Goal: Communication & Community: Answer question/provide support

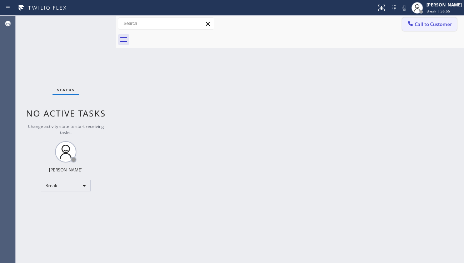
click at [422, 28] on button "Call to Customer" at bounding box center [429, 24] width 55 height 14
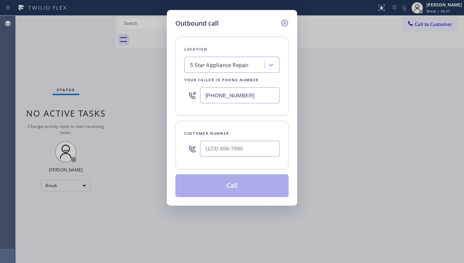
click at [283, 23] on icon at bounding box center [284, 23] width 9 height 9
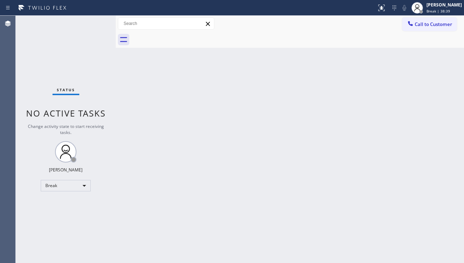
click at [216, 222] on div "Back to Dashboard Change Sender ID Customers Technicians Select a contact Outbo…" at bounding box center [290, 140] width 348 height 248
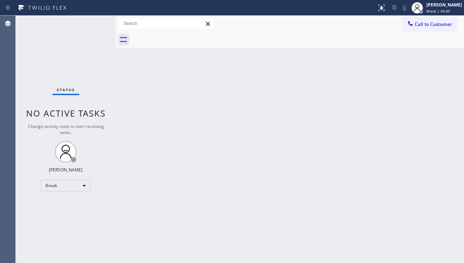
click at [216, 222] on div "Back to Dashboard Change Sender ID Customers Technicians Select a contact Outbo…" at bounding box center [290, 140] width 348 height 248
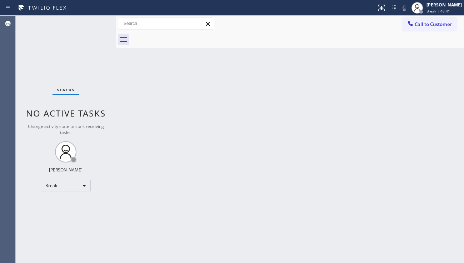
click at [216, 222] on div "Back to Dashboard Change Sender ID Customers Technicians Select a contact Outbo…" at bounding box center [290, 140] width 348 height 248
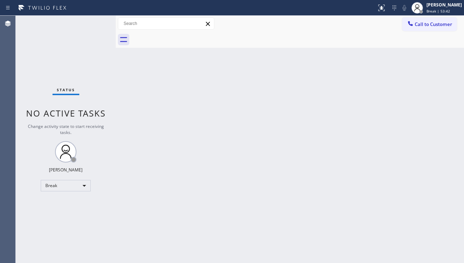
click at [216, 222] on div "Back to Dashboard Change Sender ID Customers Technicians Select a contact Outbo…" at bounding box center [290, 140] width 348 height 248
click at [71, 187] on div "Break" at bounding box center [66, 185] width 50 height 11
click at [64, 203] on li "Available" at bounding box center [65, 205] width 49 height 9
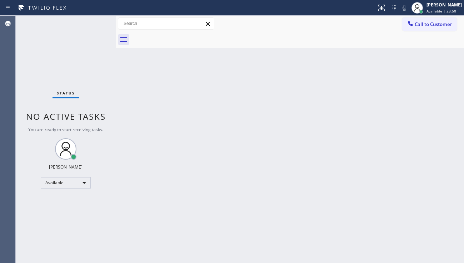
click at [428, 203] on div "Back to Dashboard Change Sender ID Customers Technicians Select a contact Outbo…" at bounding box center [290, 140] width 348 height 248
click at [202, 142] on div "Back to Dashboard Change Sender ID Customers Technicians Select a contact Outbo…" at bounding box center [290, 140] width 348 height 248
drag, startPoint x: 421, startPoint y: 124, endPoint x: 402, endPoint y: 93, distance: 36.4
click at [421, 124] on div "Back to Dashboard Change Sender ID Customers Technicians Select a contact Outbo…" at bounding box center [290, 140] width 348 height 248
click at [419, 24] on span "Call to Customer" at bounding box center [432, 24] width 37 height 6
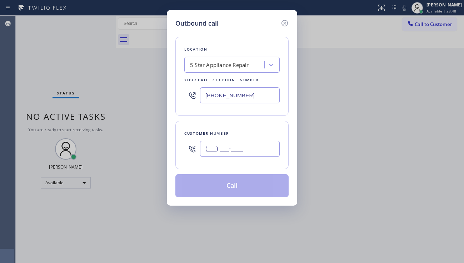
click at [238, 152] on input "(___) ___-____" at bounding box center [240, 149] width 80 height 16
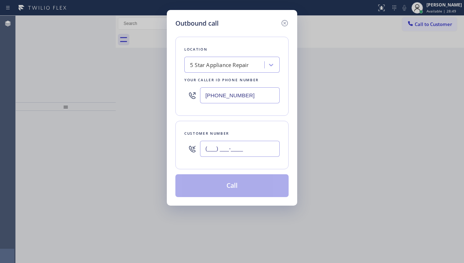
paste input "949) 412-7989"
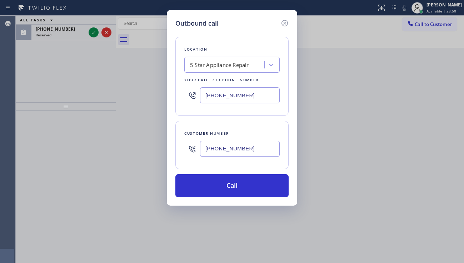
type input "(949) 412-7989"
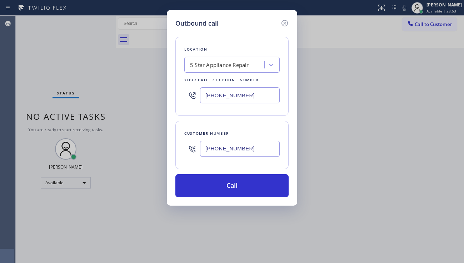
drag, startPoint x: 346, startPoint y: 203, endPoint x: 336, endPoint y: 203, distance: 10.0
click at [346, 203] on div "Outbound call Location 5 Star Appliance Repair Your caller id phone number (855…" at bounding box center [232, 131] width 464 height 263
click at [393, 137] on div "Outbound call Location 5 Star Appliance Repair Your caller id phone number (855…" at bounding box center [232, 131] width 464 height 263
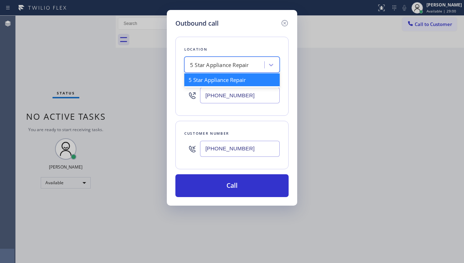
click at [210, 60] on div "5 Star Appliance Repair" at bounding box center [225, 65] width 78 height 12
paste input "South Coast Duct Work"
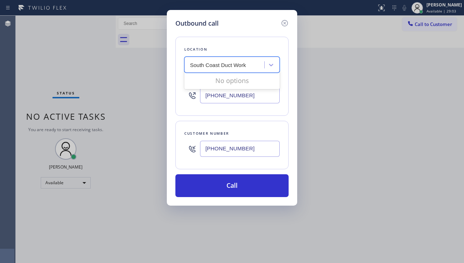
type input "South Coast Duct Work"
click at [221, 116] on div "Location option 5 Star Appliance Repair, selected. 0 results available for sear…" at bounding box center [231, 112] width 113 height 169
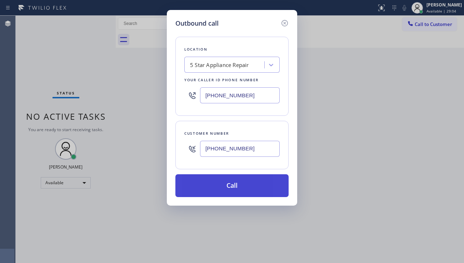
click at [225, 186] on button "Call" at bounding box center [231, 186] width 113 height 23
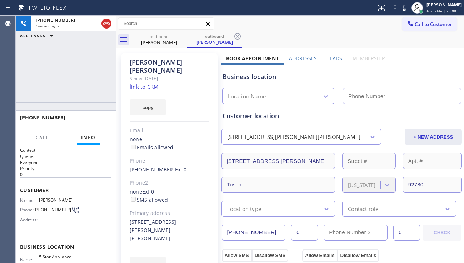
click at [106, 25] on icon at bounding box center [106, 23] width 9 height 9
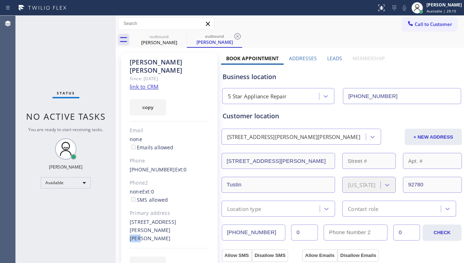
type input "[PHONE_NUMBER]"
drag, startPoint x: 206, startPoint y: 215, endPoint x: 192, endPoint y: 214, distance: 13.9
click at [192, 218] on div "1611 Birchfield Dr Tustin, 92780 CA" at bounding box center [170, 230] width 80 height 25
copy div "92780"
drag, startPoint x: 428, startPoint y: 76, endPoint x: 424, endPoint y: 75, distance: 3.7
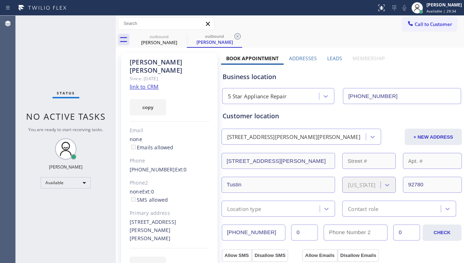
click at [428, 76] on div "Business location" at bounding box center [341, 77] width 238 height 10
click at [327, 58] on label "Leads" at bounding box center [334, 58] width 15 height 7
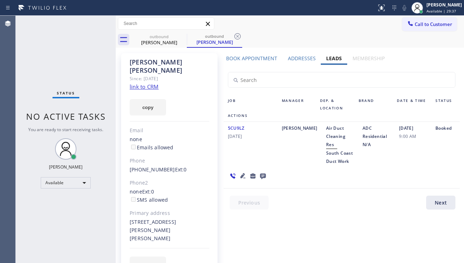
click at [265, 172] on icon at bounding box center [262, 176] width 9 height 9
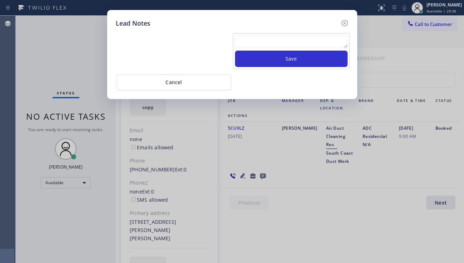
click at [267, 39] on textarea at bounding box center [291, 41] width 112 height 13
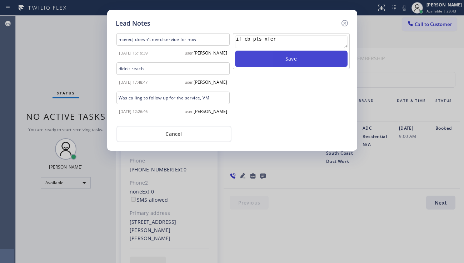
type textarea "if cb pls xfer"
click at [273, 62] on button "Save" at bounding box center [291, 59] width 112 height 16
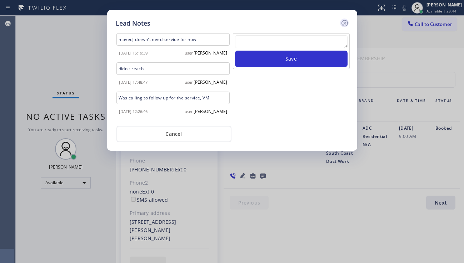
click at [345, 25] on icon at bounding box center [344, 23] width 9 height 9
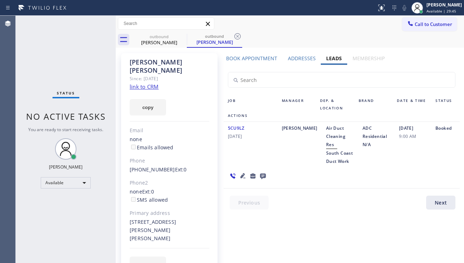
click at [243, 172] on icon at bounding box center [242, 176] width 9 height 9
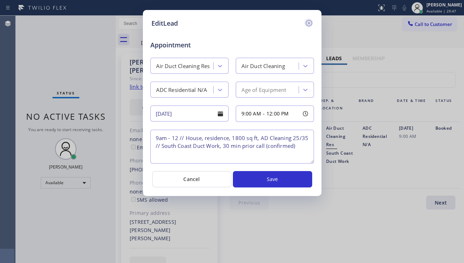
click at [306, 22] on icon at bounding box center [308, 23] width 6 height 6
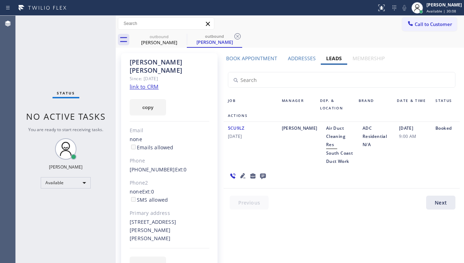
click at [401, 183] on div "Job Manager Dep. & Location Brand Date & Time Status Actions 5CU9LZ 07/27/2018 …" at bounding box center [341, 139] width 241 height 148
click at [240, 172] on icon at bounding box center [242, 176] width 9 height 9
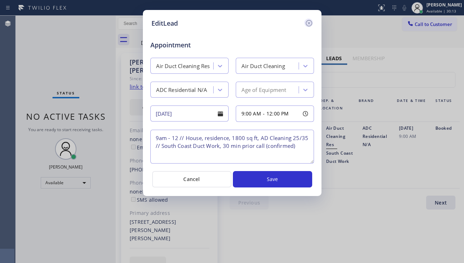
click at [312, 26] on icon at bounding box center [308, 23] width 9 height 9
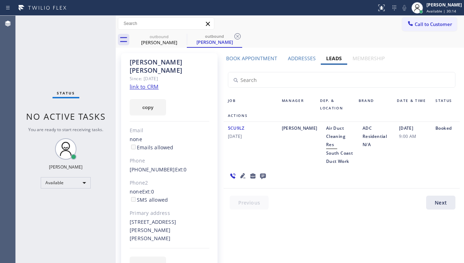
click at [284, 57] on div "Addresses" at bounding box center [301, 60] width 38 height 10
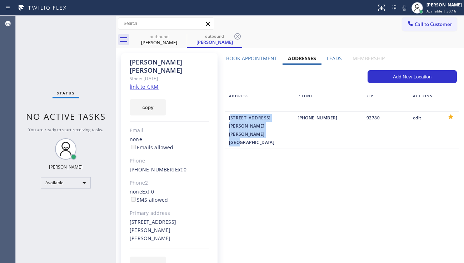
drag, startPoint x: 224, startPoint y: 118, endPoint x: 257, endPoint y: 126, distance: 33.7
click at [257, 126] on div "1611 Birchfield Dr Tustin, 92780 CA USA" at bounding box center [259, 130] width 69 height 33
copy div "1611 Birchfield Dr Tustin, 92780 CA USA"
click at [403, 135] on div "Add New Location ADDRESS PHONE ZIP ACTIONS 1611 Birchfield Dr Tustin, 92780 CA …" at bounding box center [341, 110] width 241 height 90
click at [148, 83] on link "link to CRM" at bounding box center [144, 86] width 29 height 7
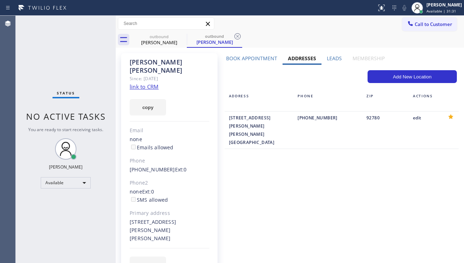
click at [265, 196] on div "Book Appointment Addresses Leads Membership Business location 5 Star Appliance …" at bounding box center [341, 170] width 241 height 231
drag, startPoint x: 410, startPoint y: 159, endPoint x: 321, endPoint y: 144, distance: 90.5
click at [410, 159] on div "Book Appointment Addresses Leads Membership Business location 5 Star Appliance …" at bounding box center [341, 170] width 241 height 231
click at [148, 99] on button "copy" at bounding box center [148, 107] width 36 height 16
drag, startPoint x: 39, startPoint y: 206, endPoint x: 57, endPoint y: 200, distance: 19.8
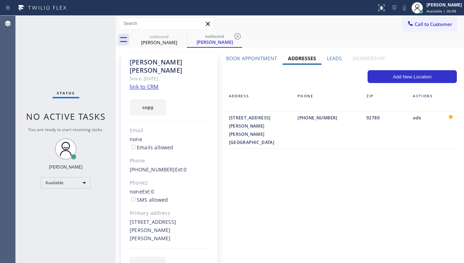
click at [39, 206] on div "Status No active tasks You are ready to start receiving tasks. [PERSON_NAME] Av…" at bounding box center [66, 140] width 100 height 248
click at [328, 55] on label "Leads" at bounding box center [334, 58] width 15 height 7
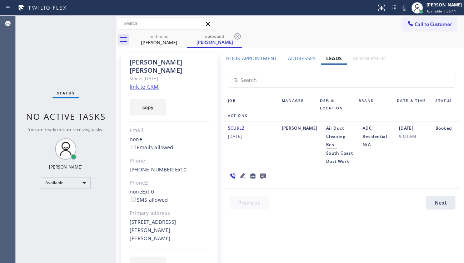
click at [242, 173] on icon at bounding box center [242, 175] width 5 height 5
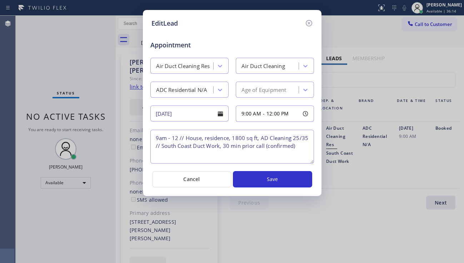
drag, startPoint x: 232, startPoint y: 137, endPoint x: 257, endPoint y: 140, distance: 25.5
click at [257, 140] on textarea "9am - 12 // House, residence, 1800 sq ft, AD Cleaning 25/35 // South Coast Duct…" at bounding box center [231, 147] width 163 height 34
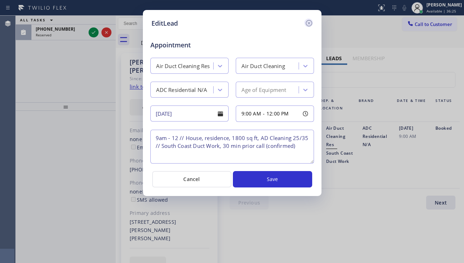
click at [308, 27] on icon at bounding box center [308, 23] width 9 height 9
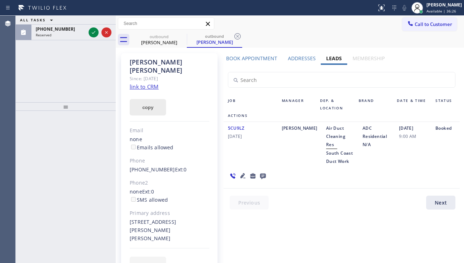
click at [153, 99] on button "copy" at bounding box center [148, 107] width 36 height 16
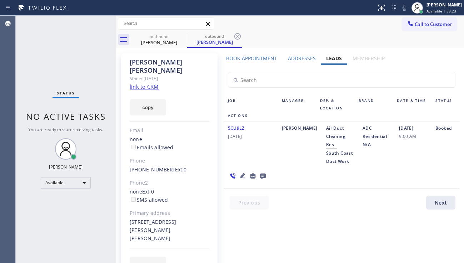
click at [30, 102] on div "Status No active tasks You are ready to start receiving tasks. [PERSON_NAME] Av…" at bounding box center [66, 140] width 100 height 248
click at [34, 86] on div "Status No active tasks You are ready to start receiving tasks. [PERSON_NAME] Av…" at bounding box center [66, 140] width 100 height 248
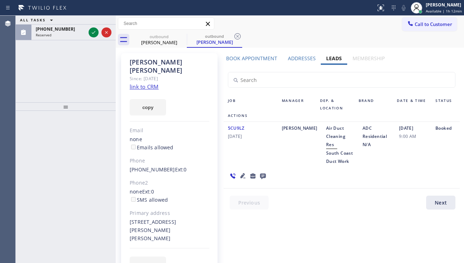
click at [404, 181] on div "Job Manager Dep. & Location Brand Date & Time Status Actions 5CU9LZ 07/27/2018 …" at bounding box center [341, 139] width 241 height 148
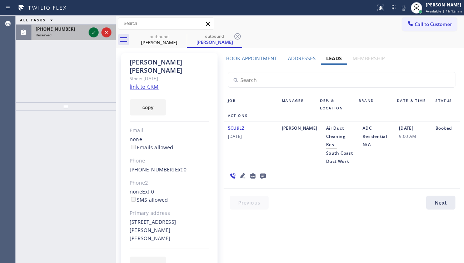
click at [96, 32] on icon at bounding box center [93, 32] width 9 height 9
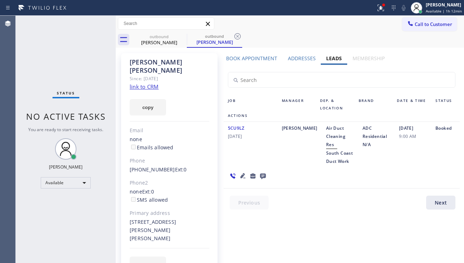
click at [96, 79] on div "Status No active tasks You are ready to start receiving tasks. [PERSON_NAME] Av…" at bounding box center [66, 140] width 100 height 248
click at [224, 218] on div "Book Appointment Addresses Leads Membership Business location 5 Star Appliance …" at bounding box center [341, 170] width 241 height 231
click at [24, 99] on div "Status No active tasks You are ready to start receiving tasks. [PERSON_NAME] Av…" at bounding box center [66, 140] width 100 height 248
click at [183, 33] on icon at bounding box center [182, 36] width 9 height 9
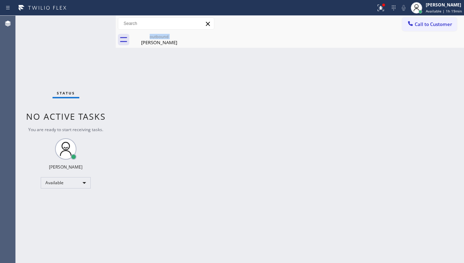
click at [183, 33] on div "outbound Brandy Izenberg" at bounding box center [158, 40] width 55 height 16
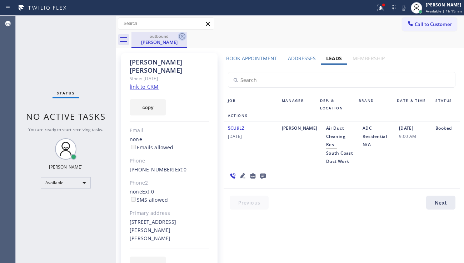
click at [179, 38] on icon at bounding box center [182, 36] width 9 height 9
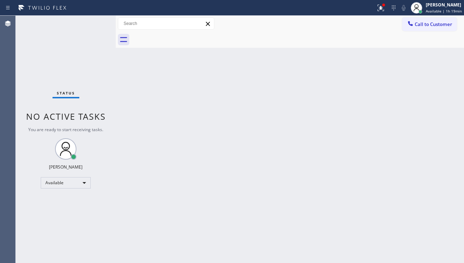
drag, startPoint x: 399, startPoint y: 165, endPoint x: 381, endPoint y: 158, distance: 19.6
click at [399, 165] on div "Back to Dashboard Change Sender ID Customers Technicians Select a contact Outbo…" at bounding box center [290, 140] width 348 height 248
click at [204, 202] on div "Back to Dashboard Change Sender ID Customers Technicians Select a contact Outbo…" at bounding box center [290, 140] width 348 height 248
click at [139, 253] on div "Back to Dashboard Change Sender ID Customers Technicians Select a contact Outbo…" at bounding box center [290, 140] width 348 height 248
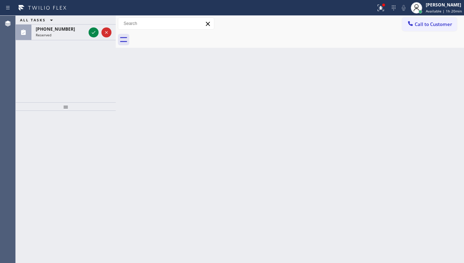
drag, startPoint x: 29, startPoint y: 69, endPoint x: 33, endPoint y: 61, distance: 8.9
click at [29, 69] on div "ALL TASKS ALL TASKS ACTIVE TASKS TASKS IN WRAP UP (510) 978-0300 Reserved" at bounding box center [66, 59] width 100 height 87
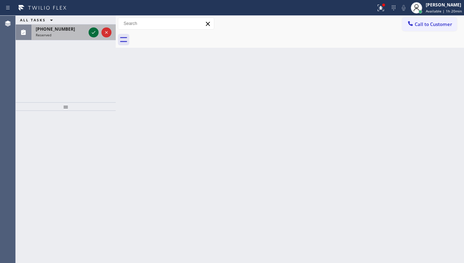
click at [95, 29] on icon at bounding box center [93, 32] width 9 height 9
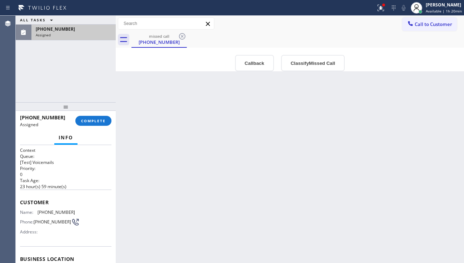
type input "[PHONE_NUMBER]"
click at [259, 62] on button "Callback" at bounding box center [254, 63] width 39 height 16
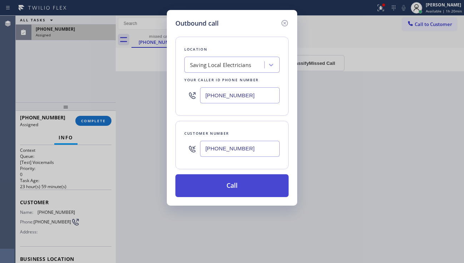
click at [213, 188] on button "Call" at bounding box center [231, 186] width 113 height 23
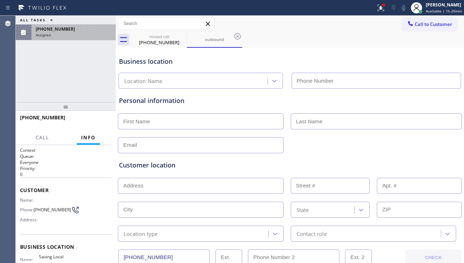
type input "[PHONE_NUMBER]"
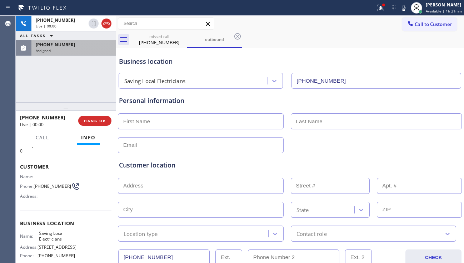
scroll to position [107, 0]
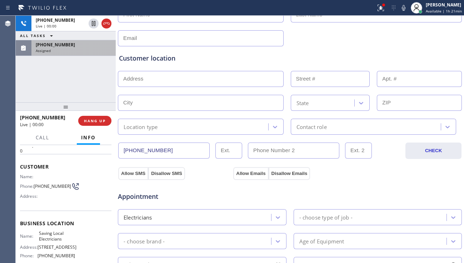
drag, startPoint x: 168, startPoint y: 152, endPoint x: 122, endPoint y: 152, distance: 46.4
click at [122, 152] on input "[PHONE_NUMBER]" at bounding box center [163, 151] width 91 height 16
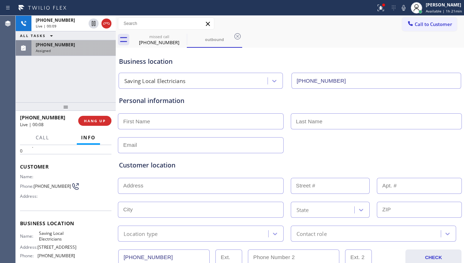
click at [221, 160] on div "Customer location >> ADD NEW ADDRESS << + NEW ADDRESS State Location type Conta…" at bounding box center [289, 197] width 344 height 89
click at [48, 134] on button "Call" at bounding box center [42, 138] width 22 height 14
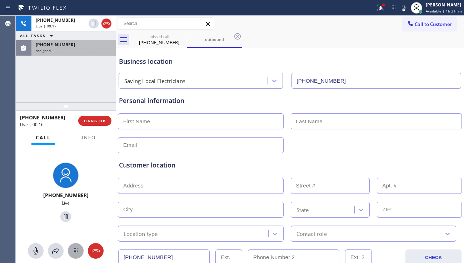
click at [71, 252] on div at bounding box center [76, 251] width 16 height 9
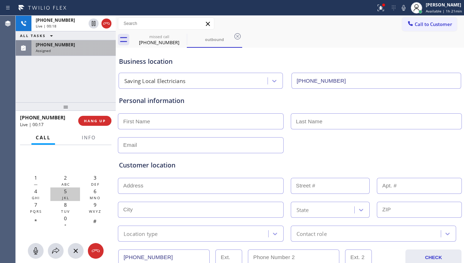
click at [65, 194] on span "5" at bounding box center [65, 191] width 3 height 7
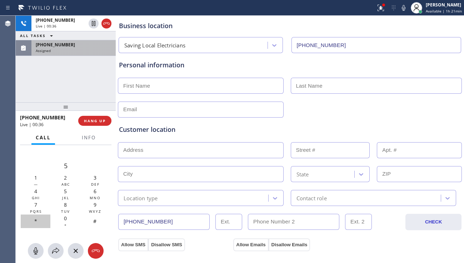
click at [34, 222] on span "*" at bounding box center [35, 221] width 3 height 7
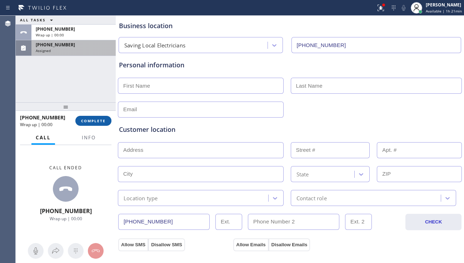
click at [94, 122] on span "COMPLETE" at bounding box center [93, 121] width 25 height 5
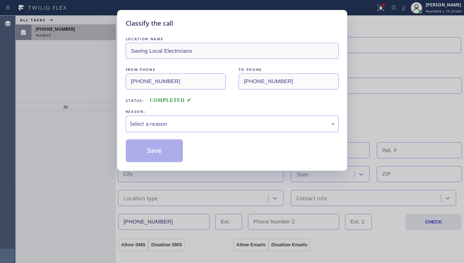
click at [192, 125] on div "Select a reason" at bounding box center [232, 124] width 205 height 8
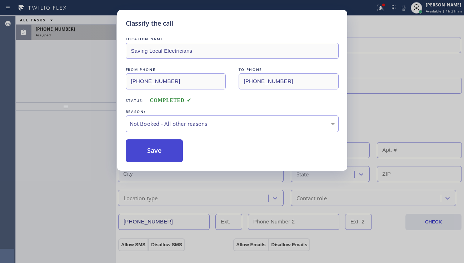
click at [149, 154] on button "Save" at bounding box center [154, 151] width 57 height 23
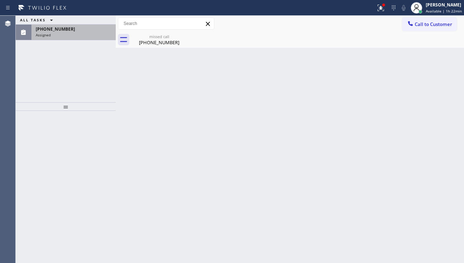
click at [78, 32] on div "(510) 978-0300 Assigned" at bounding box center [71, 33] width 81 height 16
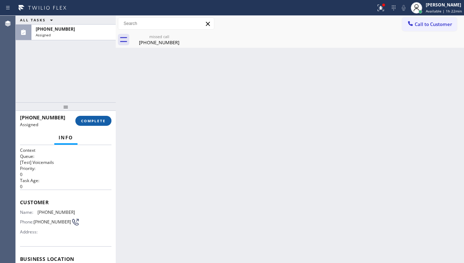
click at [85, 119] on span "COMPLETE" at bounding box center [93, 121] width 25 height 5
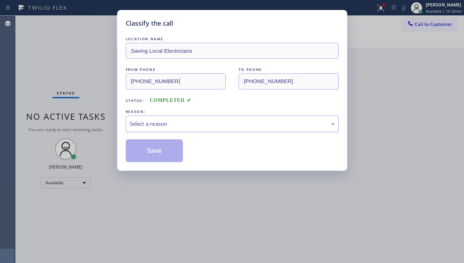
click at [189, 124] on div "Select a reason" at bounding box center [232, 124] width 205 height 8
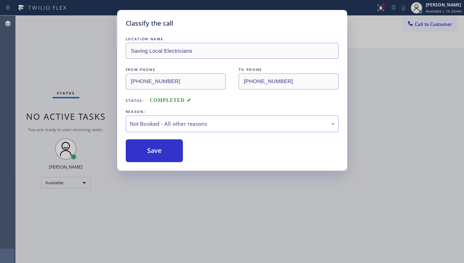
click at [115, 45] on div "Classify the call LOCATION NAME Saving Local Electricians FROM PHONE (510) 978-…" at bounding box center [232, 131] width 464 height 263
click at [154, 158] on button "Save" at bounding box center [154, 151] width 57 height 23
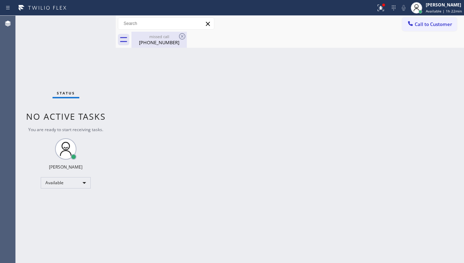
click at [160, 44] on div "[PHONE_NUMBER]" at bounding box center [159, 42] width 54 height 6
click at [412, 22] on icon at bounding box center [410, 23] width 7 height 7
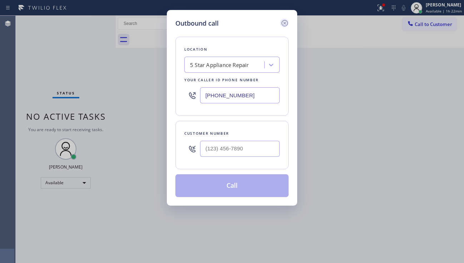
click at [286, 23] on icon at bounding box center [284, 23] width 9 height 9
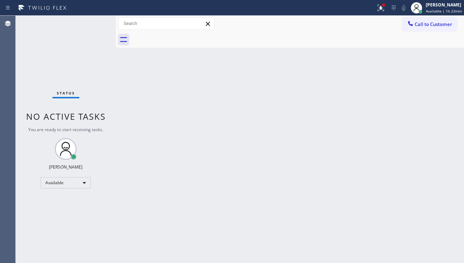
drag, startPoint x: 212, startPoint y: 182, endPoint x: 210, endPoint y: 186, distance: 4.6
click at [212, 182] on div "Back to Dashboard Change Sender ID Customers Technicians Select a contact Outbo…" at bounding box center [290, 140] width 348 height 248
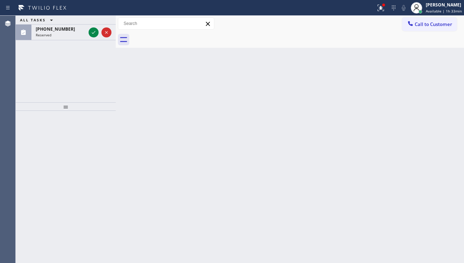
click at [393, 165] on div "Back to Dashboard Change Sender ID Customers Technicians Select a contact Outbo…" at bounding box center [290, 140] width 348 height 248
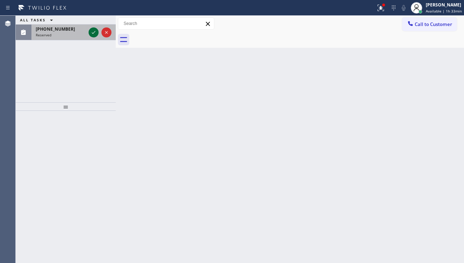
click at [89, 34] on icon at bounding box center [93, 32] width 9 height 9
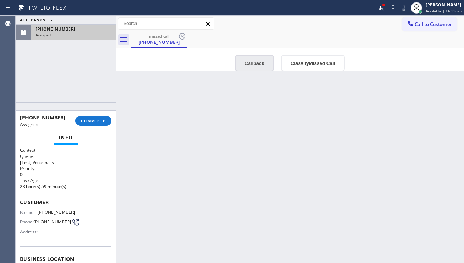
click at [247, 62] on button "Callback" at bounding box center [254, 63] width 39 height 16
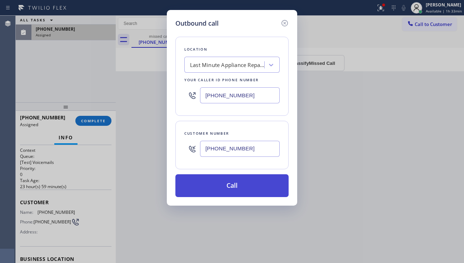
click at [230, 180] on button "Call" at bounding box center [231, 186] width 113 height 23
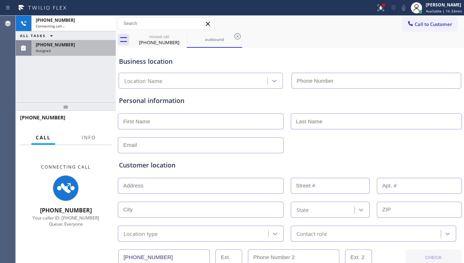
type input "[PHONE_NUMBER]"
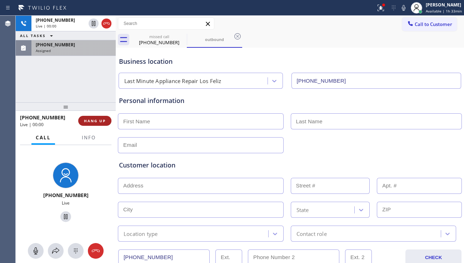
click at [95, 122] on span "HANG UP" at bounding box center [95, 121] width 22 height 5
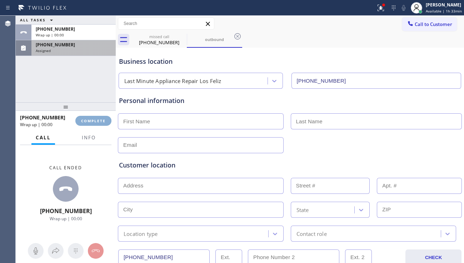
click at [95, 122] on span "COMPLETE" at bounding box center [93, 121] width 25 height 5
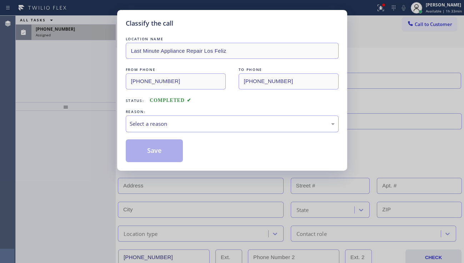
click at [202, 122] on div "Select a reason" at bounding box center [232, 124] width 205 height 8
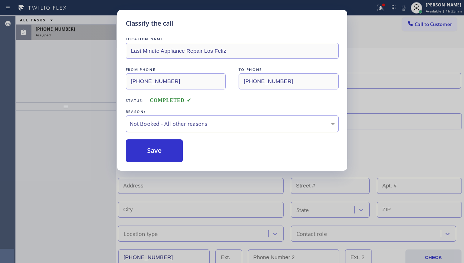
click at [195, 125] on div "Not Booked - All other reasons" at bounding box center [232, 124] width 205 height 8
click at [156, 150] on button "Save" at bounding box center [154, 151] width 57 height 23
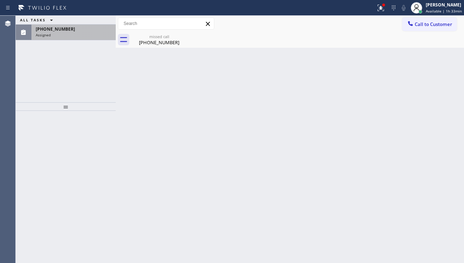
click at [74, 29] on div "[PHONE_NUMBER]" at bounding box center [74, 29] width 76 height 6
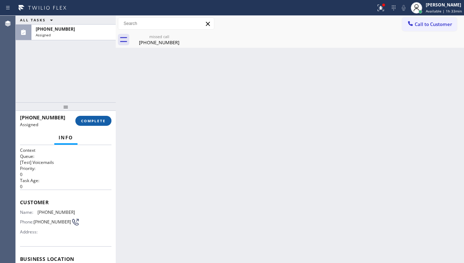
click at [91, 122] on span "COMPLETE" at bounding box center [93, 121] width 25 height 5
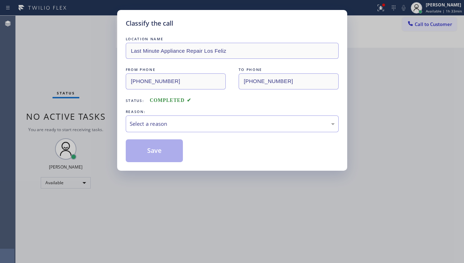
click at [189, 121] on div "Select a reason" at bounding box center [232, 124] width 205 height 8
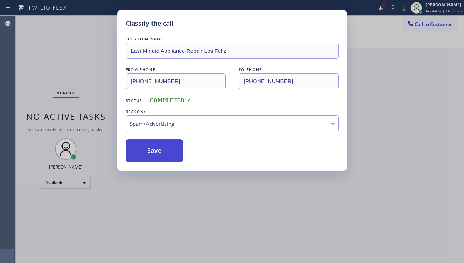
click at [158, 150] on button "Save" at bounding box center [154, 151] width 57 height 23
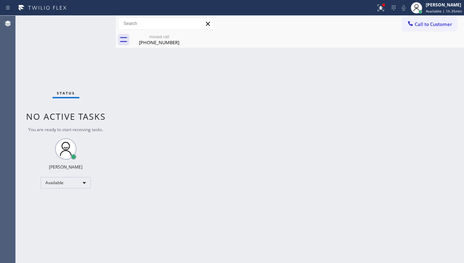
drag, startPoint x: 412, startPoint y: 158, endPoint x: 388, endPoint y: 168, distance: 25.8
click at [411, 158] on div "Back to Dashboard Change Sender ID Customers Technicians Select a contact Outbo…" at bounding box center [290, 140] width 348 height 248
click at [222, 174] on div "Back to Dashboard Change Sender ID Customers Technicians Select a contact Outbo…" at bounding box center [290, 140] width 348 height 248
click at [409, 187] on div "Back to Dashboard Change Sender ID Customers Technicians Select a contact Outbo…" at bounding box center [290, 140] width 348 height 248
click at [399, 216] on div "Back to Dashboard Change Sender ID Customers Technicians Select a contact Outbo…" at bounding box center [290, 140] width 348 height 248
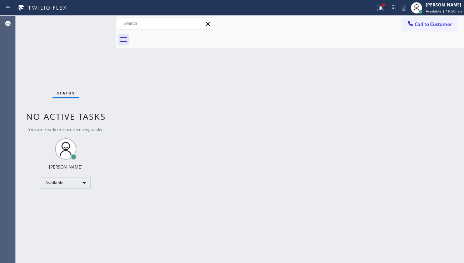
click at [378, 185] on div "Back to Dashboard Change Sender ID Customers Technicians Select a contact Outbo…" at bounding box center [290, 140] width 348 height 248
click at [214, 137] on div "Back to Dashboard Change Sender ID Customers Technicians Select a contact Outbo…" at bounding box center [290, 140] width 348 height 248
click at [173, 123] on div "Back to Dashboard Change Sender ID Customers Technicians Select a contact Outbo…" at bounding box center [290, 140] width 348 height 248
click at [434, 176] on div "Back to Dashboard Change Sender ID Customers Technicians Select a contact Outbo…" at bounding box center [290, 140] width 348 height 248
click at [418, 25] on span "Call to Customer" at bounding box center [432, 24] width 37 height 6
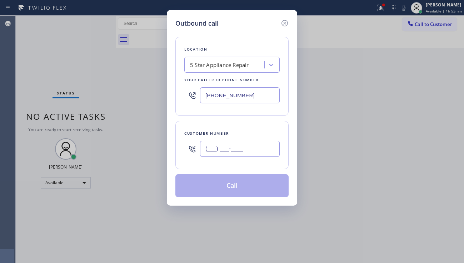
click at [223, 150] on input "(___) ___-____" at bounding box center [240, 149] width 80 height 16
paste input "323) 717-1022"
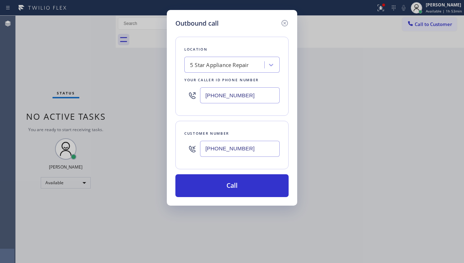
type input "[PHONE_NUMBER]"
click at [230, 65] on div "5 Star Appliance Repair" at bounding box center [219, 65] width 59 height 8
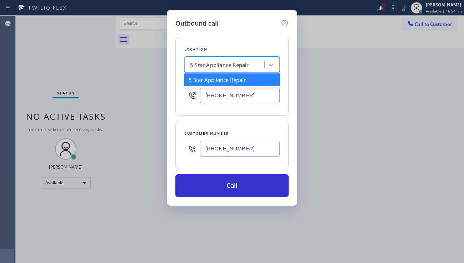
paste input "Eagle Rock Electricians"
type input "Eagle Rock Electricians"
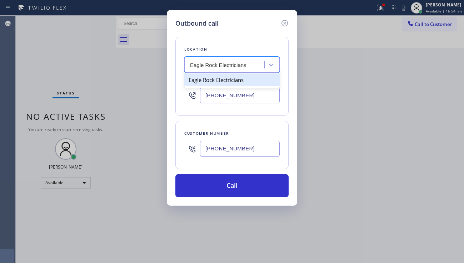
click at [222, 77] on div "Eagle Rock Electricians" at bounding box center [231, 80] width 95 height 13
type input "[PHONE_NUMBER]"
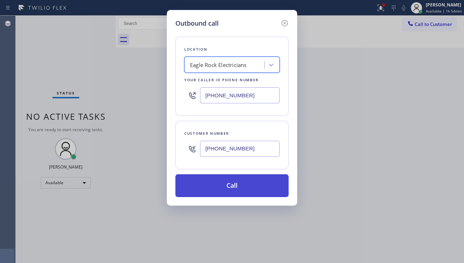
click at [213, 185] on button "Call" at bounding box center [231, 186] width 113 height 23
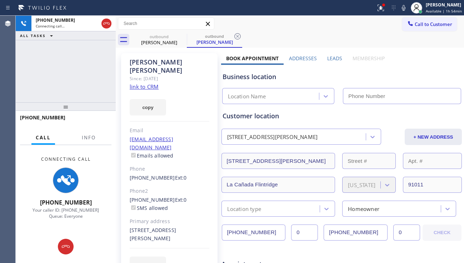
click at [328, 60] on label "Leads" at bounding box center [334, 58] width 15 height 7
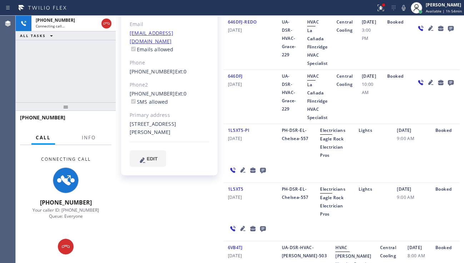
scroll to position [107, 0]
click at [240, 172] on icon at bounding box center [242, 169] width 5 height 5
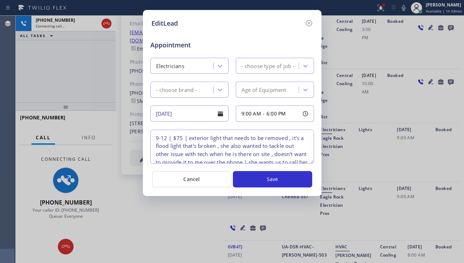
type textarea "9-12 | $75 | exterior light that needs to be removed , it's a flood light that'…"
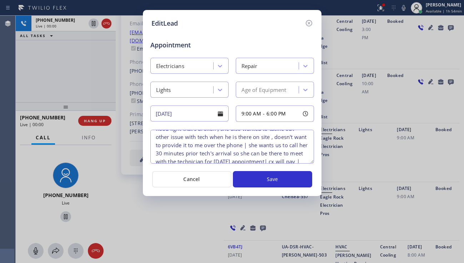
scroll to position [33, 0]
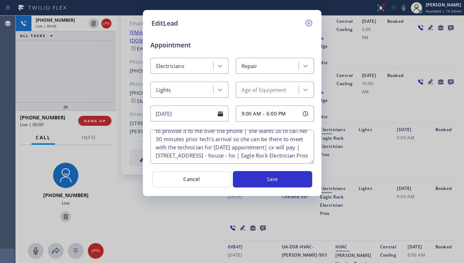
click at [310, 26] on icon at bounding box center [308, 23] width 9 height 9
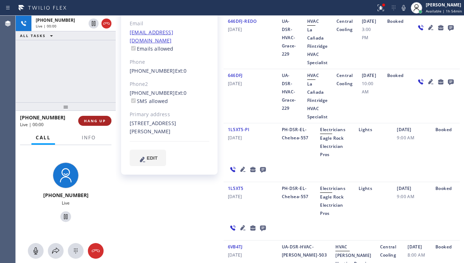
click at [104, 117] on button "HANG UP" at bounding box center [94, 121] width 33 height 10
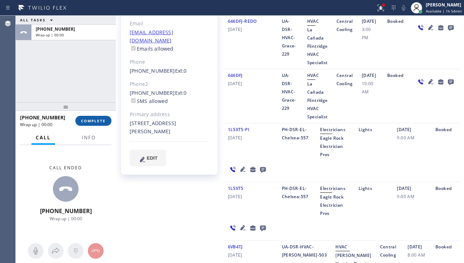
click at [104, 117] on button "COMPLETE" at bounding box center [93, 121] width 36 height 10
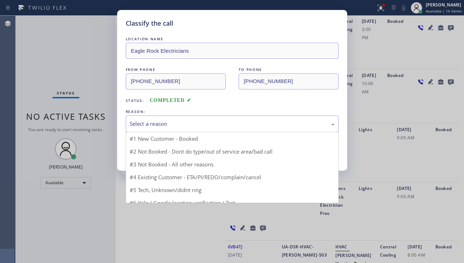
click at [200, 128] on div "Select a reason" at bounding box center [232, 124] width 205 height 8
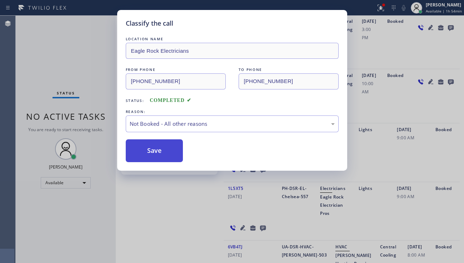
click at [162, 155] on button "Save" at bounding box center [154, 151] width 57 height 23
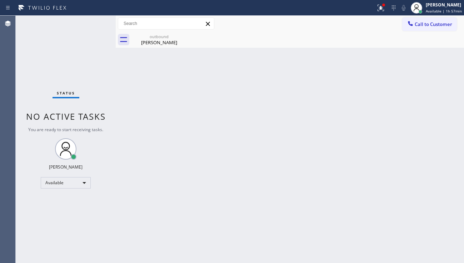
click at [396, 162] on div "Back to Dashboard Change Sender ID Customers Technicians Select a contact Outbo…" at bounding box center [290, 140] width 348 height 248
click at [423, 152] on div "Back to Dashboard Change Sender ID Customers Technicians Select a contact Outbo…" at bounding box center [290, 140] width 348 height 248
click at [142, 34] on div "outbound Sadie Ruiz" at bounding box center [159, 40] width 54 height 16
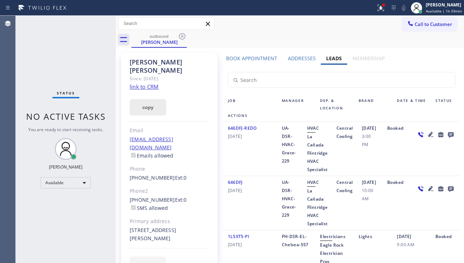
click at [147, 99] on button "copy" at bounding box center [148, 107] width 36 height 16
click at [383, 154] on div "07/03/2025 3:00 PM" at bounding box center [369, 149] width 25 height 50
click at [383, 164] on div "07/03/2025 3:00 PM" at bounding box center [369, 149] width 25 height 50
click at [145, 83] on link "link to CRM" at bounding box center [144, 86] width 29 height 7
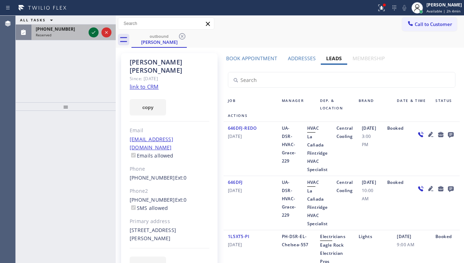
click at [91, 30] on icon at bounding box center [93, 32] width 9 height 9
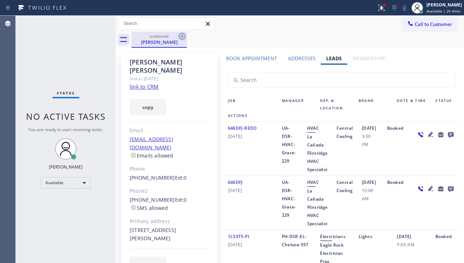
click at [180, 35] on icon at bounding box center [182, 36] width 9 height 9
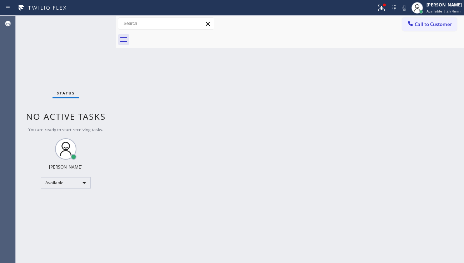
drag, startPoint x: 166, startPoint y: 90, endPoint x: 171, endPoint y: 92, distance: 5.4
click at [167, 84] on div "Back to Dashboard Change Sender ID Customers Technicians Select a contact Outbo…" at bounding box center [290, 140] width 348 height 248
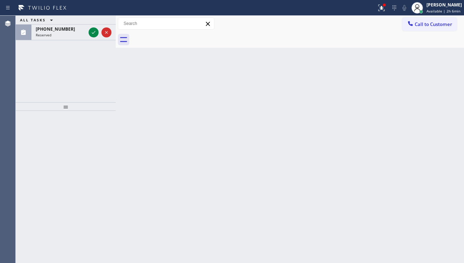
click at [434, 174] on div "Back to Dashboard Change Sender ID Customers Technicians Select a contact Outbo…" at bounding box center [290, 140] width 348 height 248
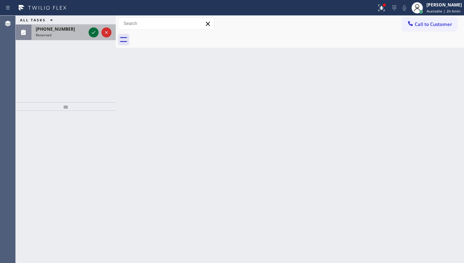
click at [95, 29] on icon at bounding box center [93, 32] width 9 height 9
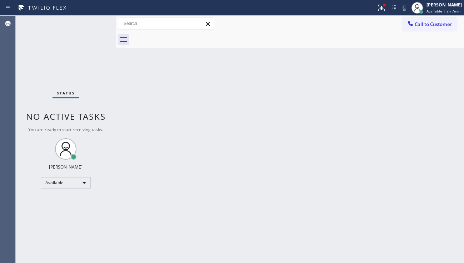
click at [399, 157] on div "Back to Dashboard Change Sender ID Customers Technicians Select a contact Outbo…" at bounding box center [290, 140] width 348 height 248
click at [193, 193] on div "Back to Dashboard Change Sender ID Customers Technicians Select a contact Outbo…" at bounding box center [290, 140] width 348 height 248
click at [220, 102] on div "Back to Dashboard Change Sender ID Customers Technicians Select a contact Outbo…" at bounding box center [290, 140] width 348 height 248
click at [377, 11] on icon at bounding box center [381, 8] width 9 height 9
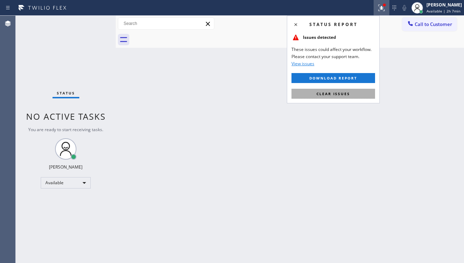
click at [322, 95] on span "Clear issues" at bounding box center [333, 93] width 34 height 5
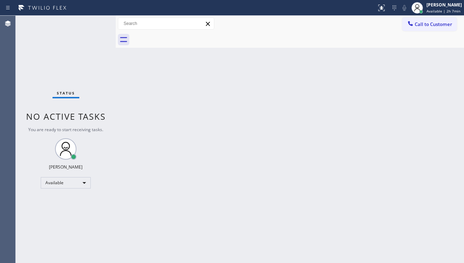
click at [411, 182] on div "Back to Dashboard Change Sender ID Customers Technicians Select a contact Outbo…" at bounding box center [290, 140] width 348 height 248
click at [290, 105] on div "Back to Dashboard Change Sender ID Customers Technicians Select a contact Outbo…" at bounding box center [290, 140] width 348 height 248
click at [450, 176] on div "Back to Dashboard Change Sender ID Customers Technicians Select a contact Outbo…" at bounding box center [290, 140] width 348 height 248
click at [202, 202] on div "Back to Dashboard Change Sender ID Customers Technicians Select a contact Outbo…" at bounding box center [290, 140] width 348 height 248
click at [422, 25] on span "Call to Customer" at bounding box center [432, 24] width 37 height 6
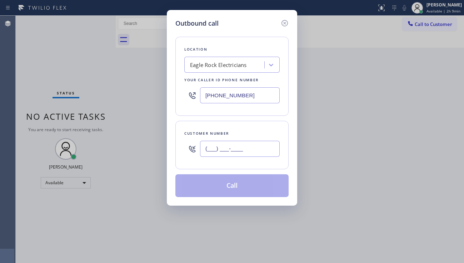
click at [225, 145] on input "(___) ___-____" at bounding box center [240, 149] width 80 height 16
paste input "818) 851-8282"
type input "[PHONE_NUMBER]"
click at [201, 61] on div "Eagle Rock Electricians" at bounding box center [218, 65] width 57 height 8
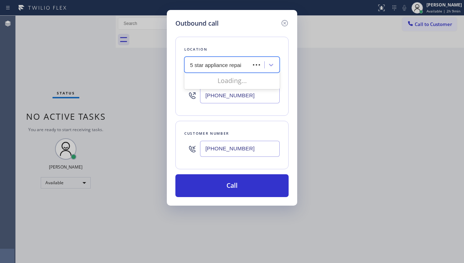
type input "5 star appliance repair"
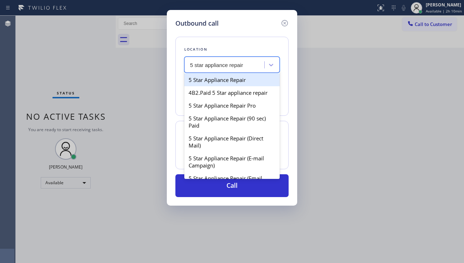
click at [211, 79] on div "5 Star Appliance Repair" at bounding box center [231, 80] width 95 height 13
type input "[PHONE_NUMBER]"
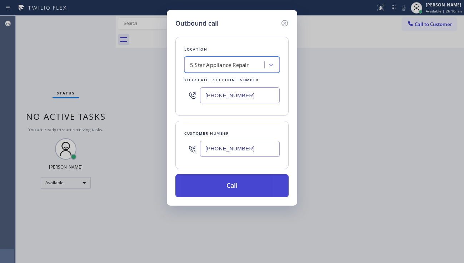
click at [218, 186] on button "Call" at bounding box center [231, 186] width 113 height 23
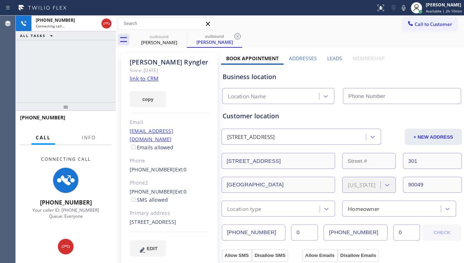
type input "[PHONE_NUMBER]"
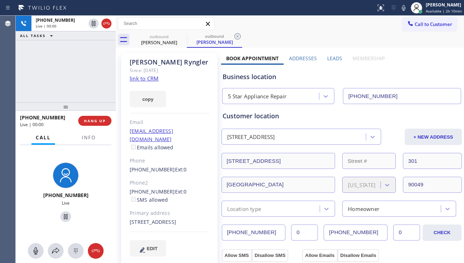
click at [406, 78] on div "Business location" at bounding box center [341, 77] width 238 height 10
click at [92, 119] on span "HANG UP" at bounding box center [95, 121] width 22 height 5
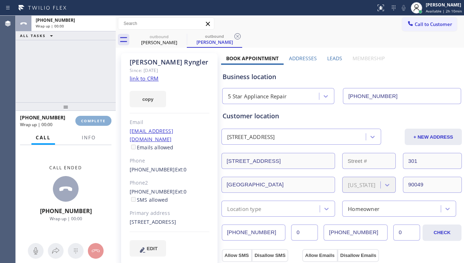
click at [92, 119] on span "COMPLETE" at bounding box center [93, 121] width 25 height 5
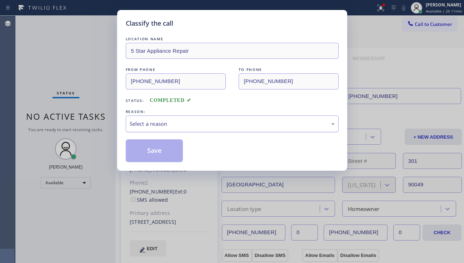
click at [194, 125] on div "Select a reason" at bounding box center [232, 124] width 205 height 8
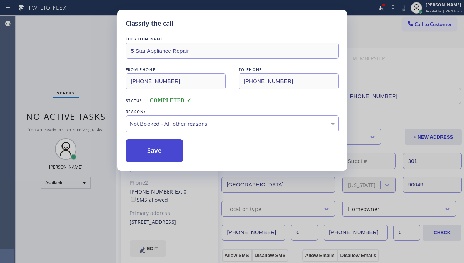
click at [160, 146] on button "Save" at bounding box center [154, 151] width 57 height 23
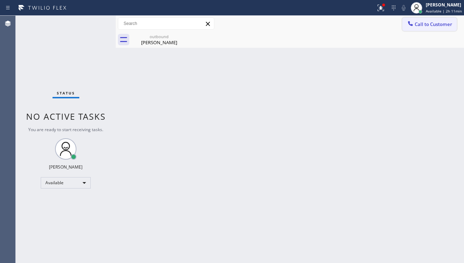
click at [418, 26] on span "Call to Customer" at bounding box center [432, 24] width 37 height 6
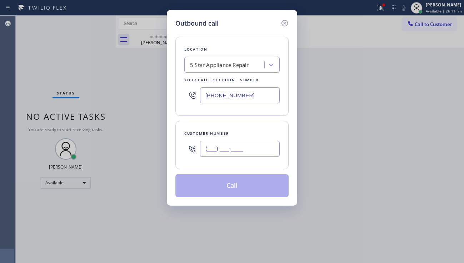
click at [219, 151] on input "(___) ___-____" at bounding box center [240, 149] width 80 height 16
paste input "858) 699-5967"
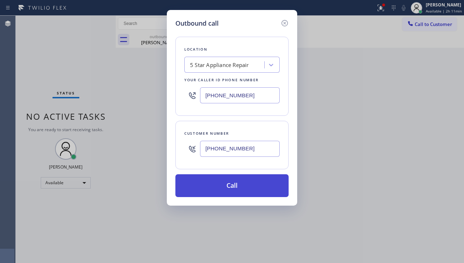
type input "[PHONE_NUMBER]"
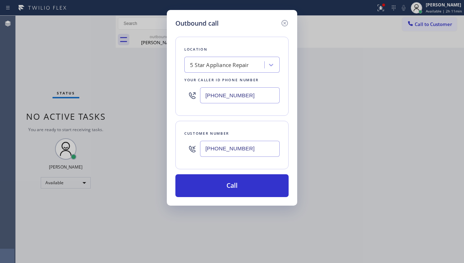
drag, startPoint x: 225, startPoint y: 181, endPoint x: 89, endPoint y: 75, distance: 172.2
click at [225, 181] on button "Call" at bounding box center [231, 186] width 113 height 23
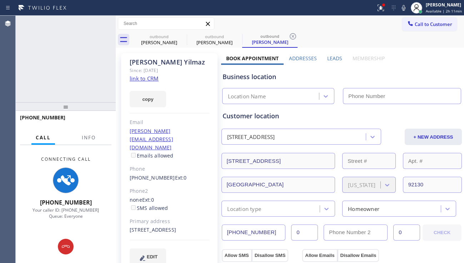
type input "[PHONE_NUMBER]"
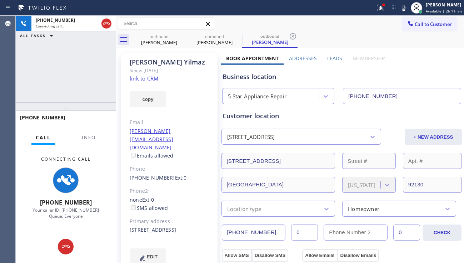
click at [403, 72] on div "Business location 5 Star Appliance Repair (855) 731-4952" at bounding box center [341, 84] width 241 height 39
click at [30, 82] on div "+18586995967 Connecting call… ALL TASKS ALL TASKS ACTIVE TASKS TASKS IN WRAP UP" at bounding box center [66, 59] width 100 height 87
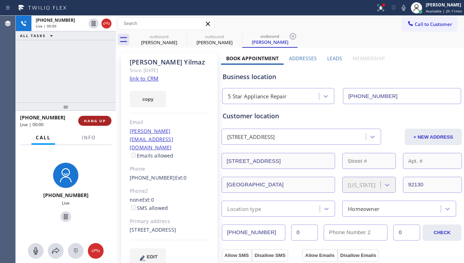
click at [94, 119] on span "HANG UP" at bounding box center [95, 121] width 22 height 5
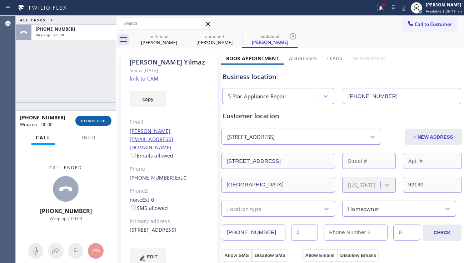
click at [93, 119] on span "COMPLETE" at bounding box center [93, 121] width 25 height 5
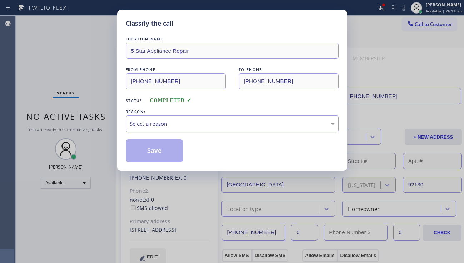
click at [189, 127] on div "Select a reason" at bounding box center [232, 124] width 205 height 8
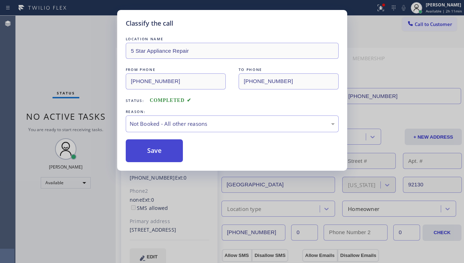
drag, startPoint x: 144, startPoint y: 156, endPoint x: 148, endPoint y: 154, distance: 4.8
click at [144, 156] on button "Save" at bounding box center [154, 151] width 57 height 23
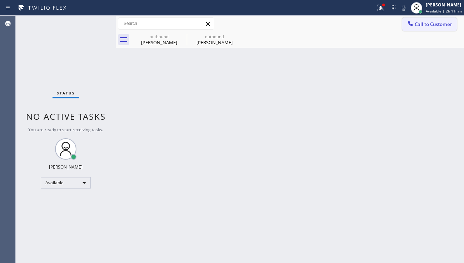
click at [420, 26] on span "Call to Customer" at bounding box center [432, 24] width 37 height 6
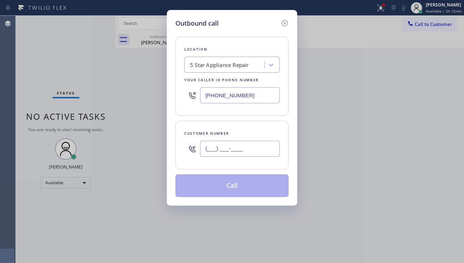
click at [224, 154] on input "(___) ___-____" at bounding box center [240, 149] width 80 height 16
paste input "312) 758-7500"
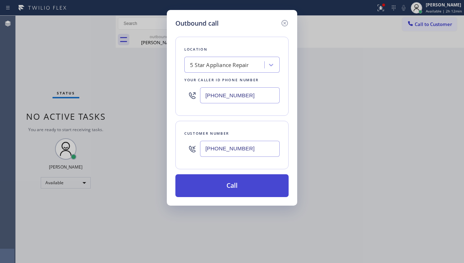
type input "(312) 758-7500"
click at [231, 195] on button "Call" at bounding box center [231, 186] width 113 height 23
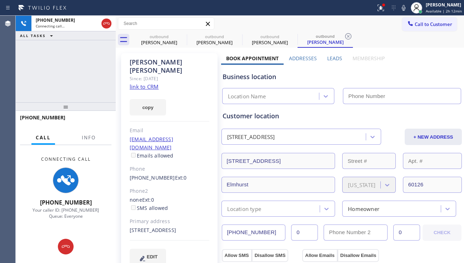
type input "[PHONE_NUMBER]"
click at [35, 93] on div "+13127587500 Connecting call… ALL TASKS ALL TASKS ACTIVE TASKS TASKS IN WRAP UP" at bounding box center [66, 59] width 100 height 87
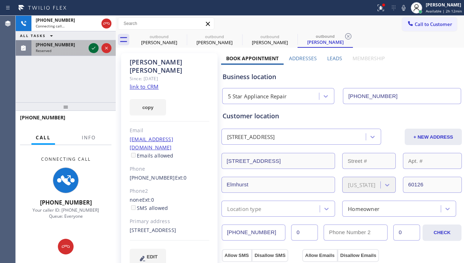
click at [96, 52] on button at bounding box center [94, 48] width 10 height 10
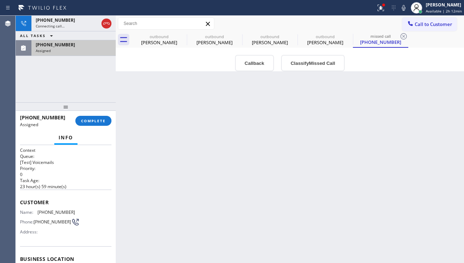
type input "[PHONE_NUMBER]"
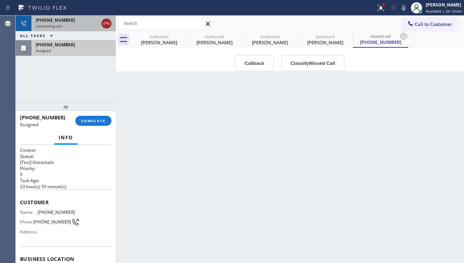
click at [105, 25] on icon at bounding box center [106, 23] width 9 height 9
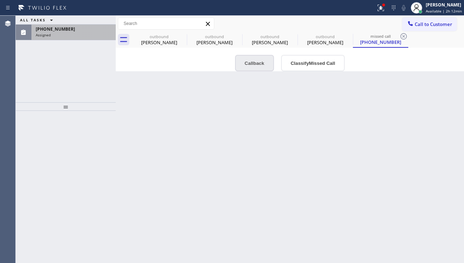
click at [245, 65] on button "Callback" at bounding box center [254, 63] width 39 height 16
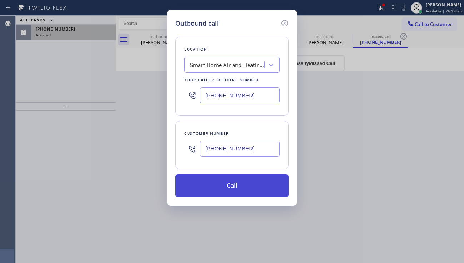
click at [219, 179] on button "Call" at bounding box center [231, 186] width 113 height 23
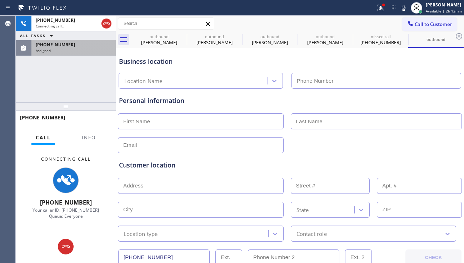
type input "[PHONE_NUMBER]"
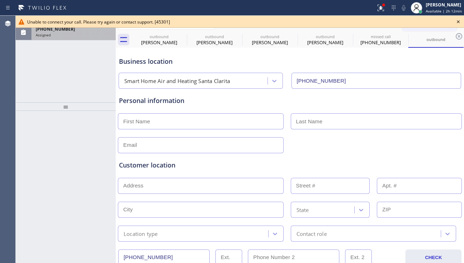
click at [80, 34] on div "Assigned" at bounding box center [74, 34] width 76 height 5
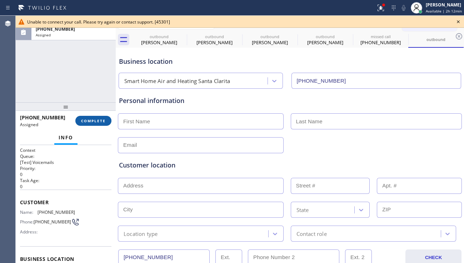
click at [100, 119] on span "COMPLETE" at bounding box center [93, 121] width 25 height 5
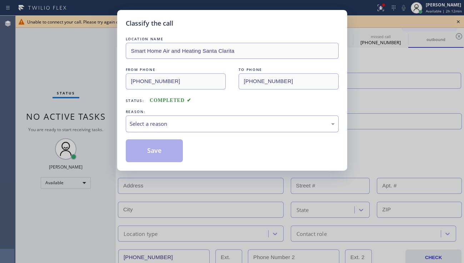
click at [193, 121] on div "Select a reason" at bounding box center [232, 124] width 205 height 8
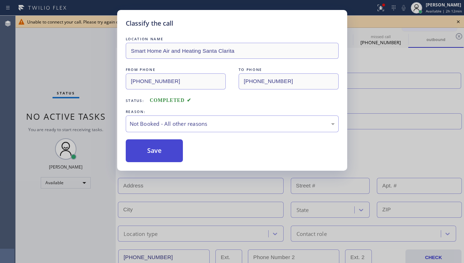
click at [152, 150] on button "Save" at bounding box center [154, 151] width 57 height 23
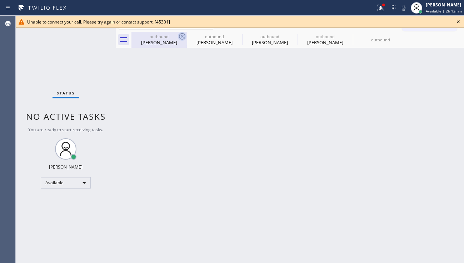
click at [182, 37] on icon at bounding box center [182, 36] width 9 height 9
click at [0, 0] on icon at bounding box center [0, 0] width 0 height 0
type input "[PHONE_NUMBER]"
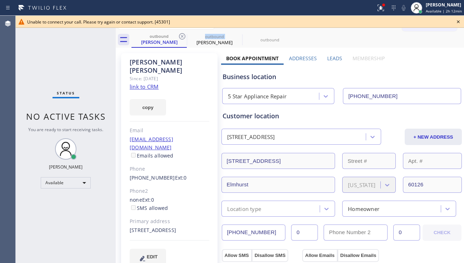
click at [182, 37] on icon at bounding box center [182, 36] width 9 height 9
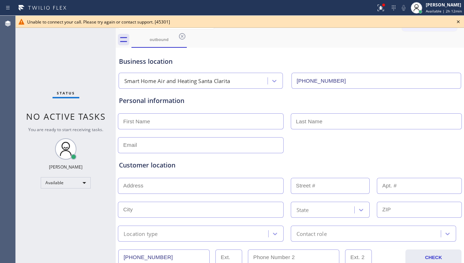
click at [458, 22] on icon at bounding box center [458, 21] width 9 height 9
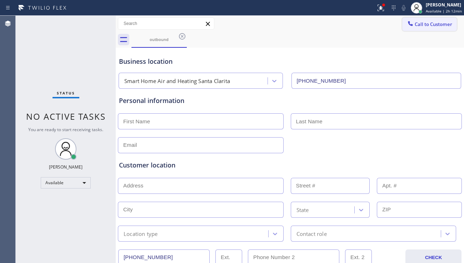
click at [435, 24] on span "Call to Customer" at bounding box center [432, 24] width 37 height 6
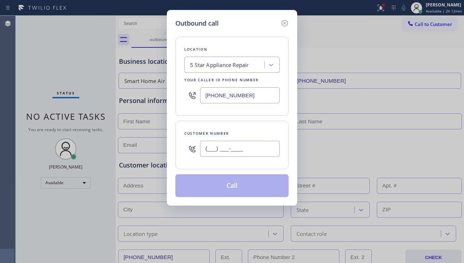
click at [221, 150] on input "(___) ___-____" at bounding box center [240, 149] width 80 height 16
paste input "908) 510-8085"
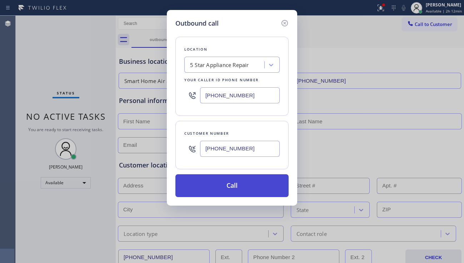
type input "[PHONE_NUMBER]"
click at [217, 182] on button "Call" at bounding box center [231, 186] width 113 height 23
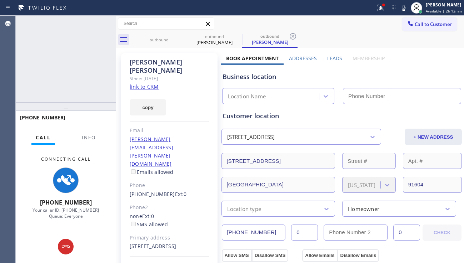
type input "[PHONE_NUMBER]"
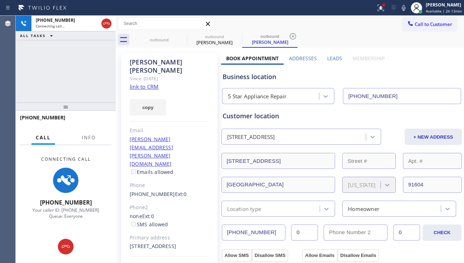
drag, startPoint x: 34, startPoint y: 80, endPoint x: 57, endPoint y: 83, distance: 23.4
click at [34, 80] on div "+19085108085 Connecting call… ALL TASKS ALL TASKS ACTIVE TASKS TASKS IN WRAP UP" at bounding box center [66, 59] width 100 height 87
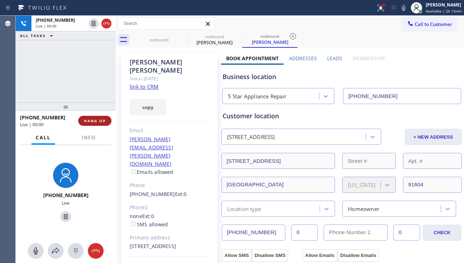
click at [93, 117] on button "HANG UP" at bounding box center [94, 121] width 33 height 10
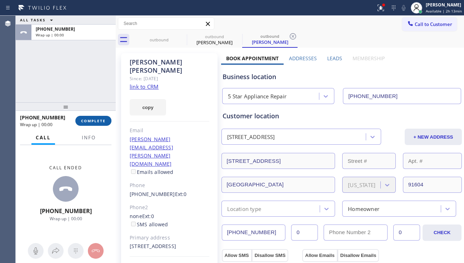
click at [92, 117] on button "COMPLETE" at bounding box center [93, 121] width 36 height 10
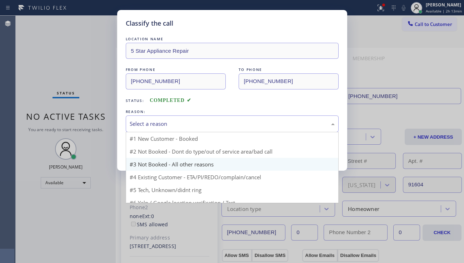
drag, startPoint x: 185, startPoint y: 128, endPoint x: 173, endPoint y: 150, distance: 24.9
click at [185, 128] on div "Select a reason" at bounding box center [232, 124] width 213 height 17
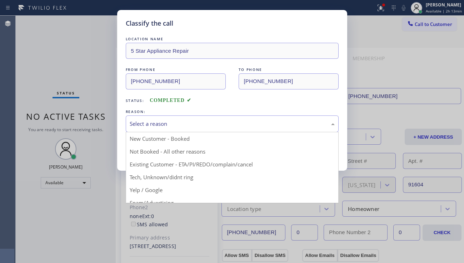
drag, startPoint x: 170, startPoint y: 153, endPoint x: 142, endPoint y: 153, distance: 27.5
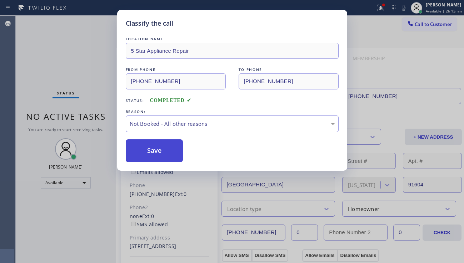
drag, startPoint x: 142, startPoint y: 153, endPoint x: 294, endPoint y: 137, distance: 153.3
click at [142, 153] on button "Save" at bounding box center [154, 151] width 57 height 23
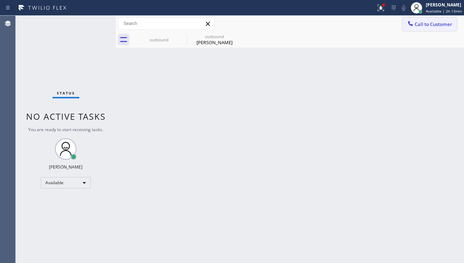
click at [421, 25] on span "Call to Customer" at bounding box center [432, 24] width 37 height 6
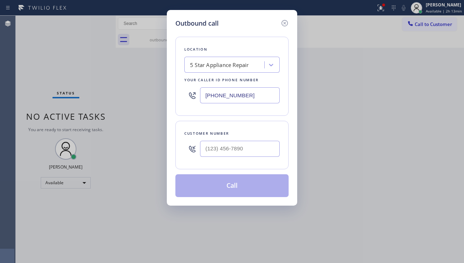
click at [245, 140] on div at bounding box center [240, 148] width 80 height 23
click at [242, 141] on input "(___) ___-____" at bounding box center [240, 149] width 80 height 16
paste input "310) 722-3328"
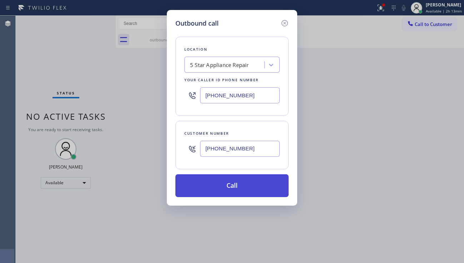
type input "[PHONE_NUMBER]"
click at [248, 188] on button "Call" at bounding box center [231, 186] width 113 height 23
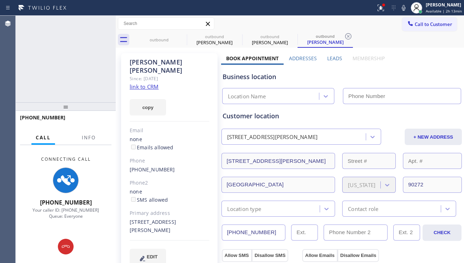
type input "[PHONE_NUMBER]"
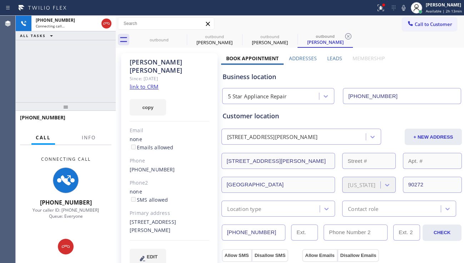
click at [39, 91] on div "+13107223328 Connecting call… ALL TASKS ALL TASKS ACTIVE TASKS TASKS IN WRAP UP" at bounding box center [66, 59] width 100 height 87
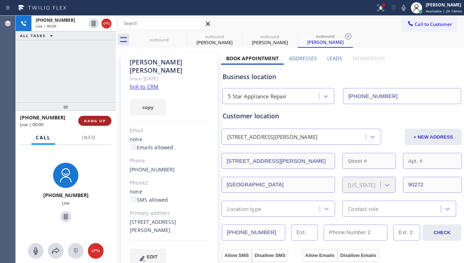
click at [94, 122] on span "HANG UP" at bounding box center [95, 121] width 22 height 5
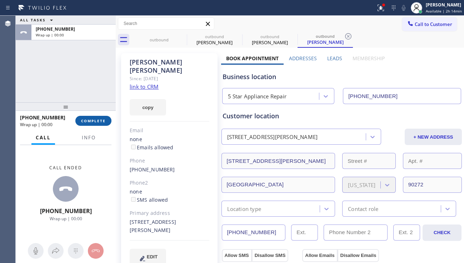
click at [94, 121] on span "COMPLETE" at bounding box center [93, 121] width 25 height 5
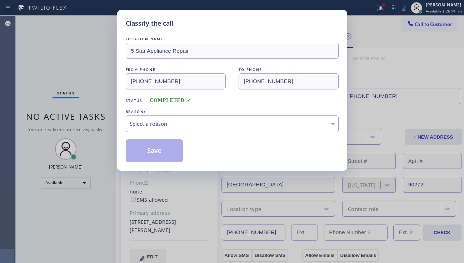
click at [206, 124] on div "Select a reason" at bounding box center [232, 124] width 205 height 8
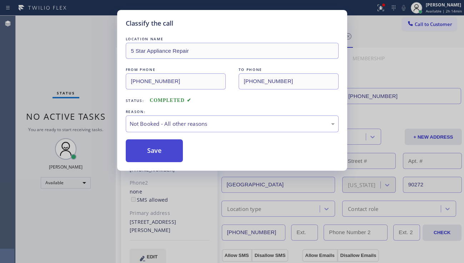
drag, startPoint x: 169, startPoint y: 147, endPoint x: 158, endPoint y: 152, distance: 11.5
click at [158, 152] on button "Save" at bounding box center [154, 151] width 57 height 23
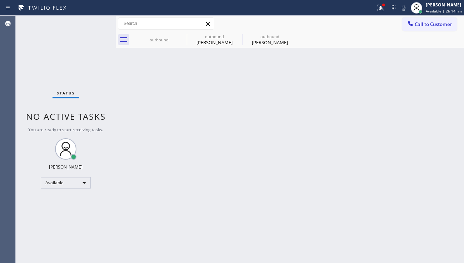
click at [414, 23] on div at bounding box center [410, 24] width 9 height 9
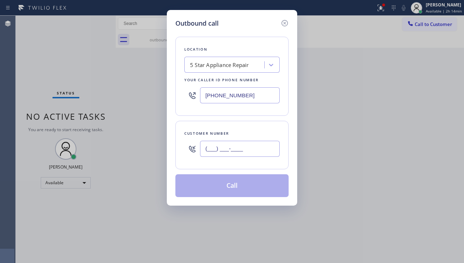
click at [219, 151] on input "(___) ___-____" at bounding box center [240, 149] width 80 height 16
paste input "714) 343-4975"
type input "(714) 343-4975"
click at [223, 192] on button "Call" at bounding box center [231, 186] width 113 height 23
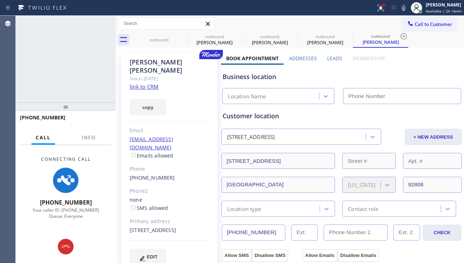
type input "[PHONE_NUMBER]"
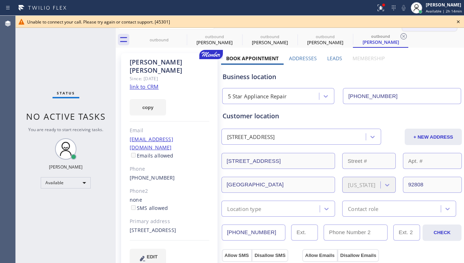
click at [433, 28] on button "Call to Customer" at bounding box center [429, 24] width 55 height 14
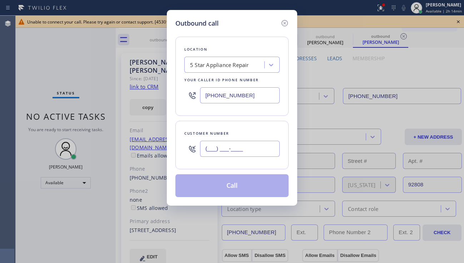
click at [235, 141] on input "(___) ___-____" at bounding box center [240, 149] width 80 height 16
paste input "951) 295-1893"
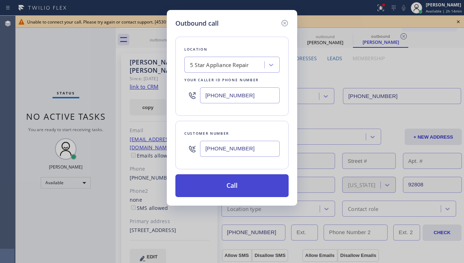
type input "(951) 295-1893"
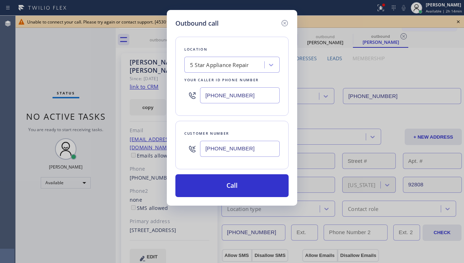
drag, startPoint x: 227, startPoint y: 181, endPoint x: 204, endPoint y: 160, distance: 30.3
click at [227, 181] on button "Call" at bounding box center [231, 186] width 113 height 23
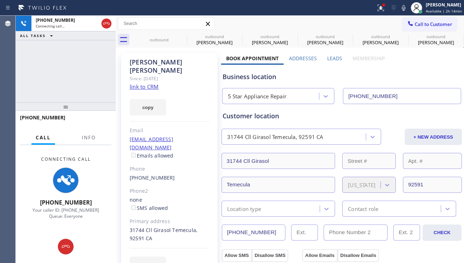
type input "[PHONE_NUMBER]"
click at [23, 74] on div "+19512951893 Connecting call… ALL TASKS ALL TASKS ACTIVE TASKS TASKS IN WRAP UP" at bounding box center [66, 59] width 100 height 87
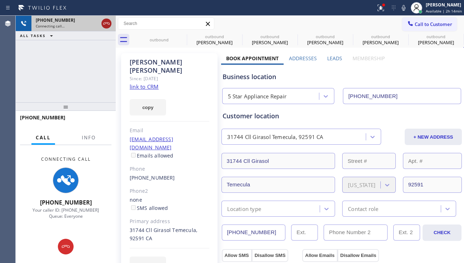
click at [106, 25] on icon at bounding box center [106, 23] width 9 height 9
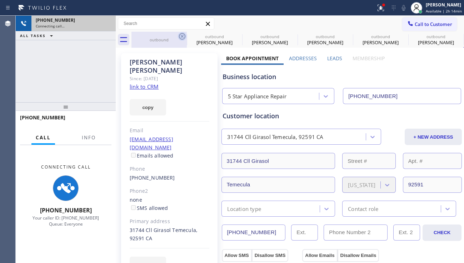
drag, startPoint x: 183, startPoint y: 35, endPoint x: 177, endPoint y: 39, distance: 6.9
click at [0, 0] on icon at bounding box center [0, 0] width 0 height 0
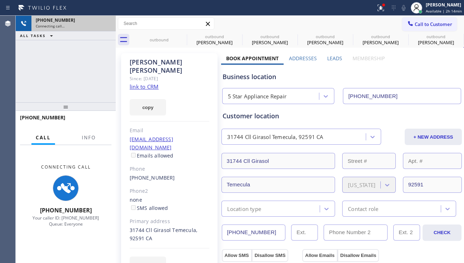
click at [0, 0] on icon at bounding box center [0, 0] width 0 height 0
click at [183, 35] on div "outbound outbound Mitchell Akselrad outbound Tracey Fischler outbound Craig Dra…" at bounding box center [297, 40] width 332 height 16
click at [182, 35] on div "outbound outbound Mitchell Akselrad outbound Tracey Fischler outbound Craig Dra…" at bounding box center [297, 40] width 332 height 16
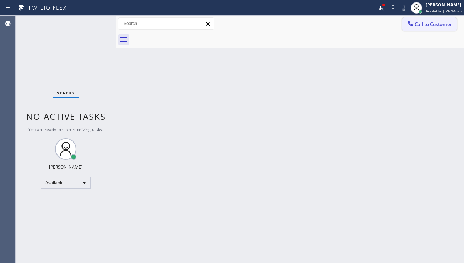
click at [421, 27] on span "Call to Customer" at bounding box center [432, 24] width 37 height 6
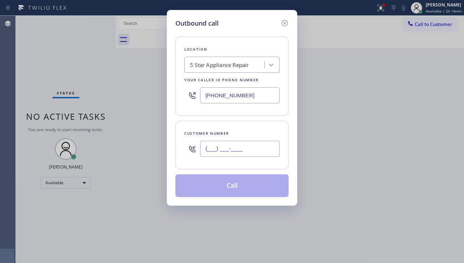
click at [241, 154] on input "(___) ___-____" at bounding box center [240, 149] width 80 height 16
paste input "480) 596-3541"
type input "[PHONE_NUMBER]"
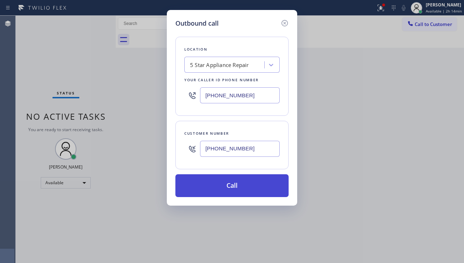
click at [241, 189] on button "Call" at bounding box center [231, 186] width 113 height 23
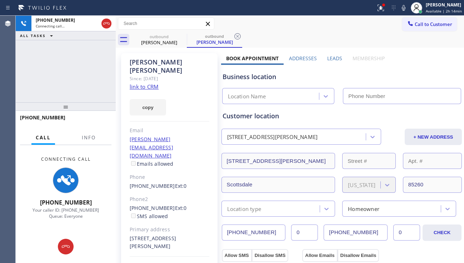
type input "[PHONE_NUMBER]"
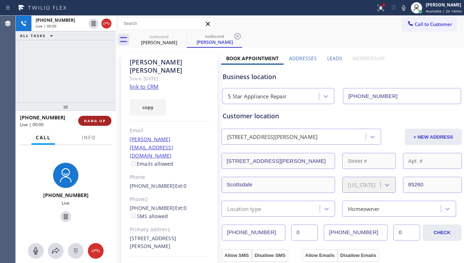
click at [93, 121] on span "HANG UP" at bounding box center [95, 121] width 22 height 5
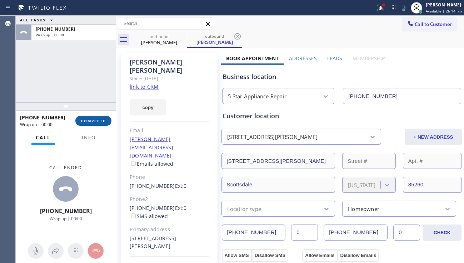
click at [93, 117] on button "COMPLETE" at bounding box center [93, 121] width 36 height 10
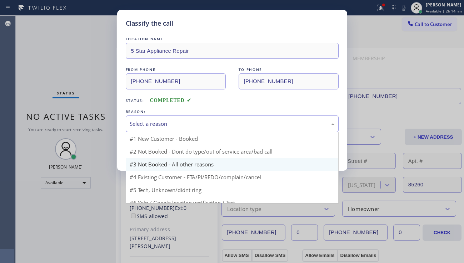
drag, startPoint x: 195, startPoint y: 125, endPoint x: 160, endPoint y: 153, distance: 45.1
click at [195, 125] on div "Select a reason" at bounding box center [232, 124] width 205 height 8
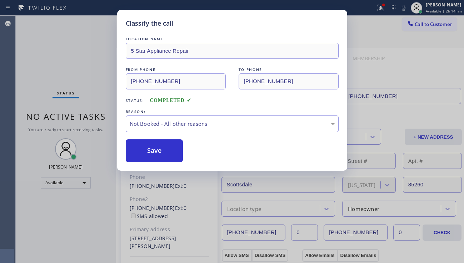
drag, startPoint x: 154, startPoint y: 153, endPoint x: 309, endPoint y: 110, distance: 160.9
click at [154, 152] on button "Save" at bounding box center [154, 151] width 57 height 23
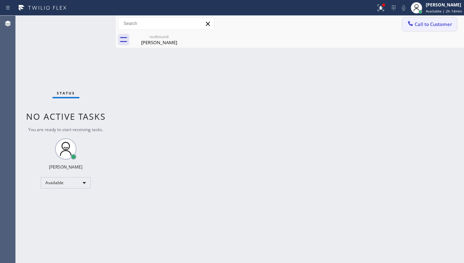
click at [418, 26] on span "Call to Customer" at bounding box center [432, 24] width 37 height 6
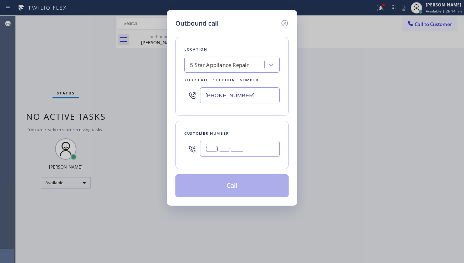
click at [247, 144] on input "(___) ___-____" at bounding box center [240, 149] width 80 height 16
paste input "818) 402-7059"
type input "[PHONE_NUMBER]"
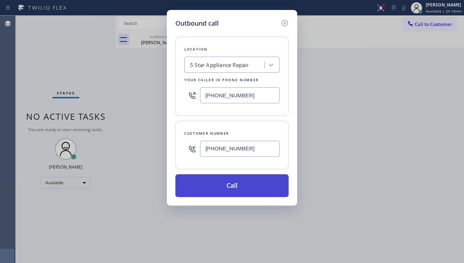
click at [224, 188] on button "Call" at bounding box center [231, 186] width 113 height 23
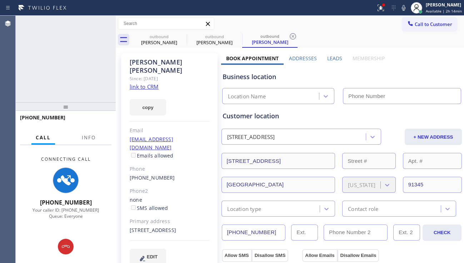
type input "[PHONE_NUMBER]"
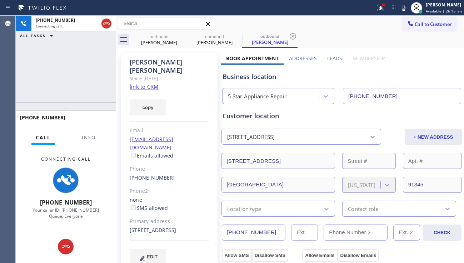
click at [323, 59] on div "Leads" at bounding box center [334, 60] width 25 height 10
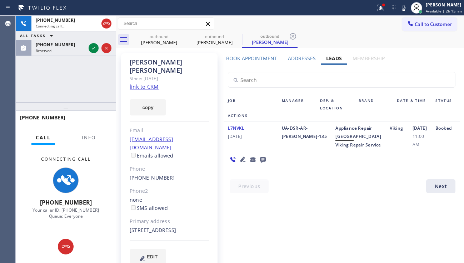
click at [431, 149] on div "Booked" at bounding box center [445, 136] width 29 height 25
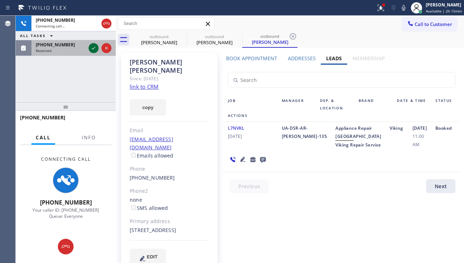
click at [92, 47] on div "+18184027059 Connecting call… ALL TASKS ALL TASKS ACTIVE TASKS TASKS IN WRAP UP…" at bounding box center [66, 59] width 100 height 87
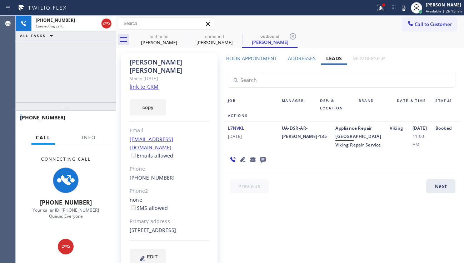
click at [92, 47] on div "+18184027059 Connecting call… ALL TASKS ALL TASKS ACTIVE TASKS TASKS IN WRAP UP" at bounding box center [66, 59] width 100 height 87
click at [191, 104] on div "copy" at bounding box center [170, 103] width 80 height 25
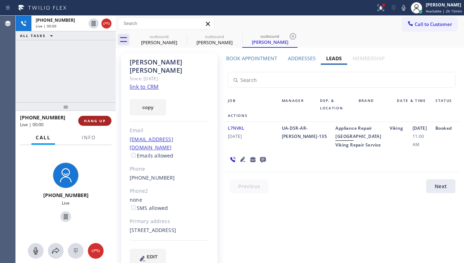
click at [87, 120] on span "HANG UP" at bounding box center [95, 121] width 22 height 5
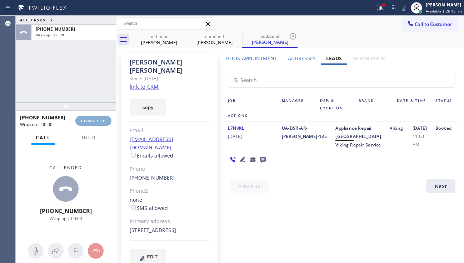
click at [87, 120] on span "COMPLETE" at bounding box center [93, 121] width 25 height 5
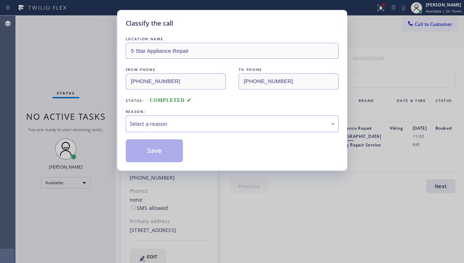
click at [178, 123] on div "Select a reason" at bounding box center [232, 124] width 205 height 8
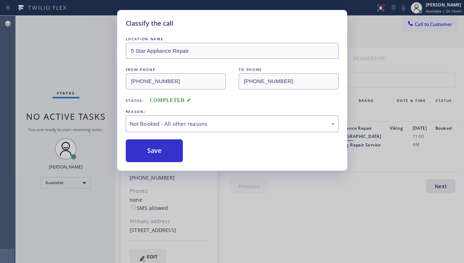
drag, startPoint x: 159, startPoint y: 147, endPoint x: 180, endPoint y: 139, distance: 22.3
click at [159, 145] on button "Save" at bounding box center [154, 151] width 57 height 23
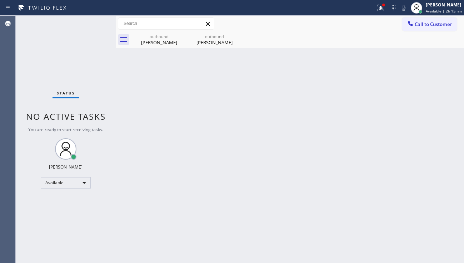
click at [414, 23] on span "Call to Customer" at bounding box center [432, 24] width 37 height 6
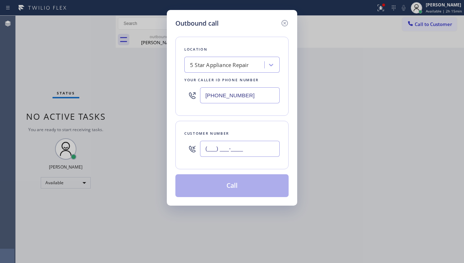
click at [224, 156] on input "(___) ___-____" at bounding box center [240, 149] width 80 height 16
paste input "206) 979-3964"
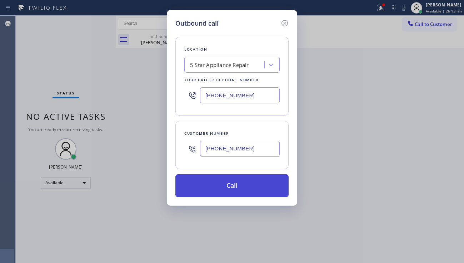
type input "[PHONE_NUMBER]"
click at [256, 183] on button "Call" at bounding box center [231, 186] width 113 height 23
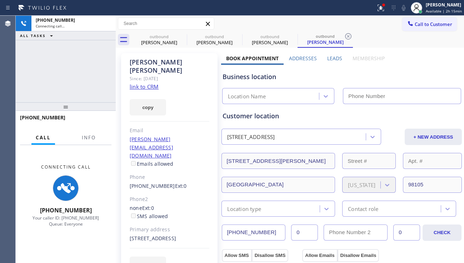
type input "[PHONE_NUMBER]"
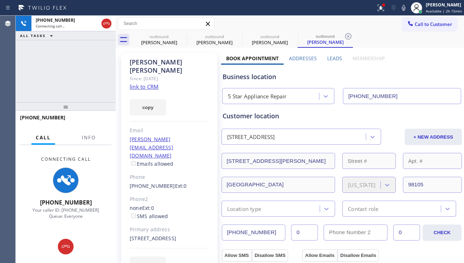
click at [24, 89] on div "+12069793964 Connecting call… ALL TASKS ALL TASKS ACTIVE TASKS TASKS IN WRAP UP" at bounding box center [66, 59] width 100 height 87
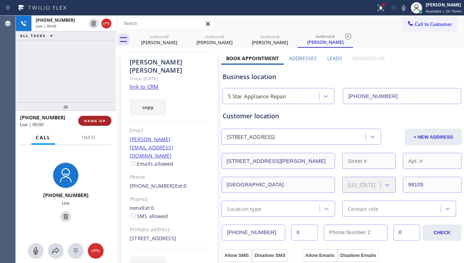
click at [108, 119] on button "HANG UP" at bounding box center [94, 121] width 33 height 10
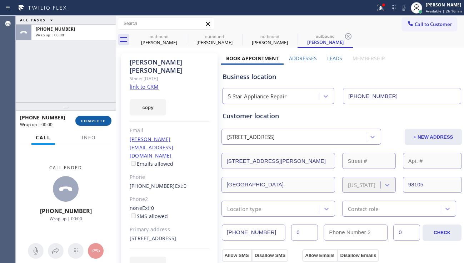
click at [108, 118] on button "COMPLETE" at bounding box center [93, 121] width 36 height 10
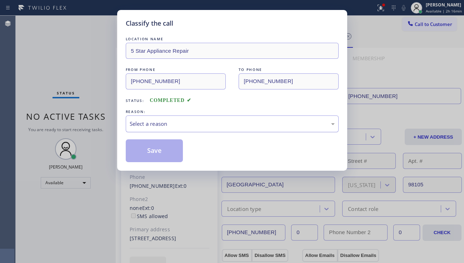
click at [159, 123] on div "Select a reason" at bounding box center [232, 124] width 205 height 8
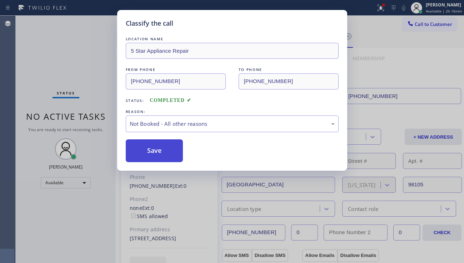
click at [162, 152] on button "Save" at bounding box center [154, 151] width 57 height 23
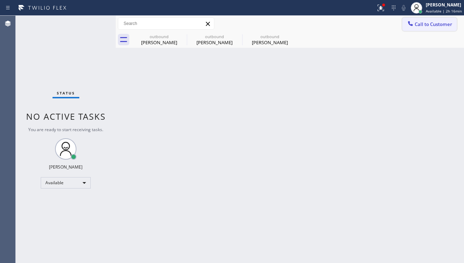
click at [426, 26] on span "Call to Customer" at bounding box center [432, 24] width 37 height 6
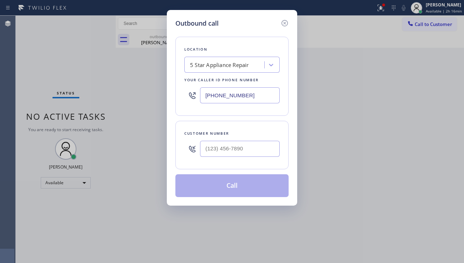
click at [221, 157] on div at bounding box center [240, 148] width 80 height 23
click at [224, 147] on input "(___) ___-____" at bounding box center [240, 149] width 80 height 16
paste input "646) 460-0052"
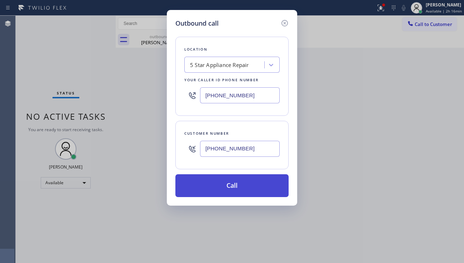
type input "[PHONE_NUMBER]"
click at [224, 184] on button "Call" at bounding box center [231, 186] width 113 height 23
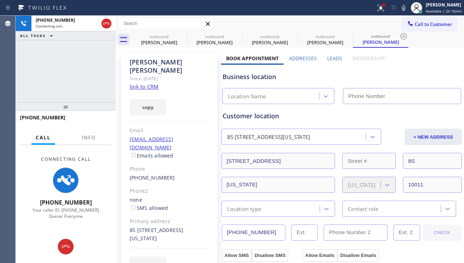
type input "[PHONE_NUMBER]"
click at [33, 80] on div "+16464600052 Connecting call… ALL TASKS ALL TASKS ACTIVE TASKS TASKS IN WRAP UP" at bounding box center [66, 59] width 100 height 87
click at [200, 170] on div "Rachel Simons Since: 20 may 2020 link to CRM copy Email rachelelizabethsimons@g…" at bounding box center [169, 167] width 96 height 229
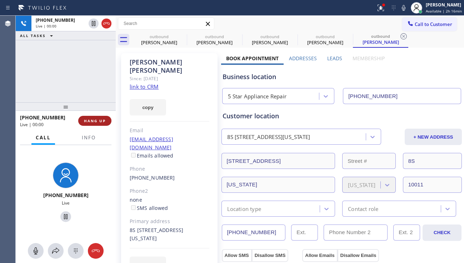
click at [93, 116] on button "HANG UP" at bounding box center [94, 121] width 33 height 10
click at [93, 115] on div "+16464600052 Live | 00:00 HANG UP" at bounding box center [65, 121] width 91 height 19
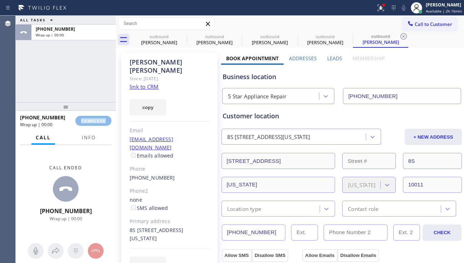
click at [93, 115] on div "+16464600052 Wrap up | 00:00 COMPLETE" at bounding box center [65, 121] width 91 height 19
click at [100, 119] on span "COMPLETE" at bounding box center [93, 121] width 25 height 5
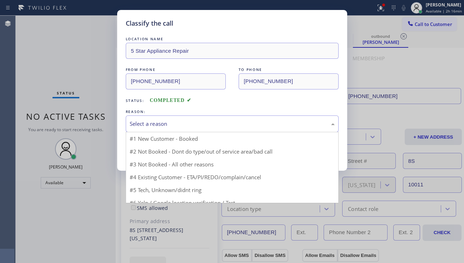
click at [186, 129] on div "Select a reason" at bounding box center [232, 124] width 213 height 17
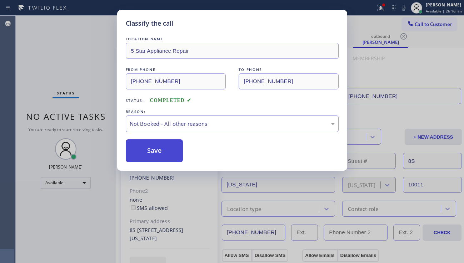
click at [154, 152] on button "Save" at bounding box center [154, 151] width 57 height 23
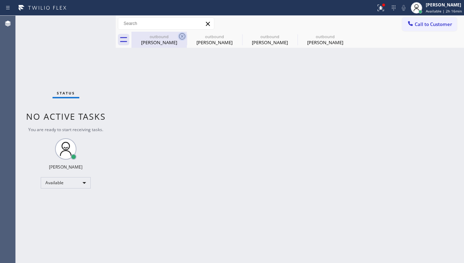
click at [181, 36] on icon at bounding box center [182, 36] width 9 height 9
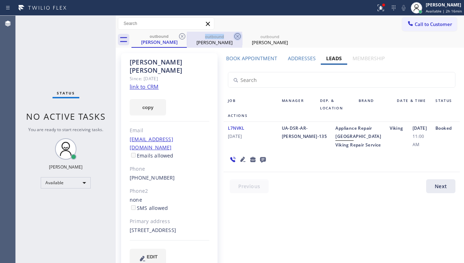
click at [181, 35] on icon at bounding box center [182, 36] width 9 height 9
click at [233, 35] on icon at bounding box center [237, 36] width 9 height 9
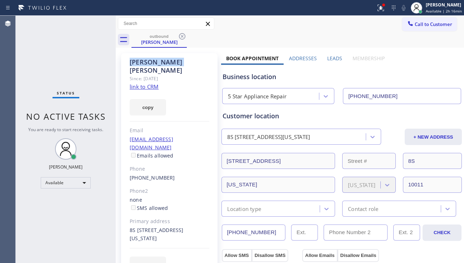
click at [181, 35] on icon at bounding box center [182, 36] width 9 height 9
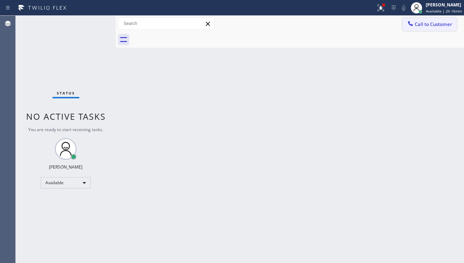
click at [404, 25] on button "Call to Customer" at bounding box center [429, 24] width 55 height 14
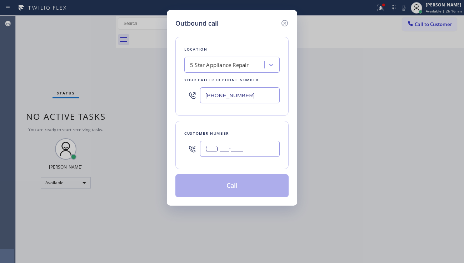
click at [231, 153] on input "(___) ___-____" at bounding box center [240, 149] width 80 height 16
paste input "954) 298-8559"
type input "[PHONE_NUMBER]"
click at [234, 180] on button "Call" at bounding box center [231, 186] width 113 height 23
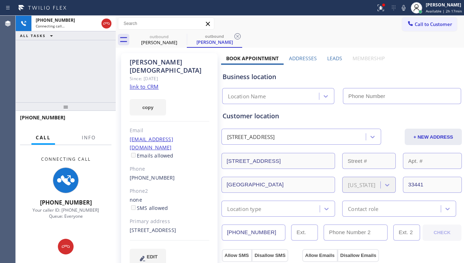
type input "[PHONE_NUMBER]"
click at [32, 81] on div "+19542988559 Connecting call… ALL TASKS ALL TASKS ACTIVE TASKS TASKS IN WRAP UP" at bounding box center [66, 59] width 100 height 87
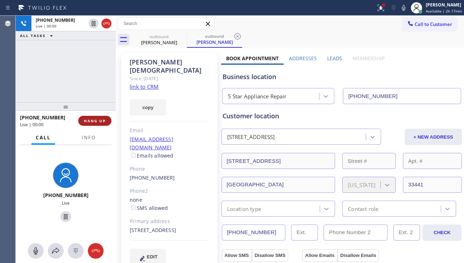
click at [99, 124] on button "HANG UP" at bounding box center [94, 121] width 33 height 10
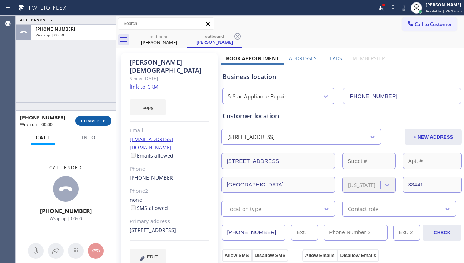
click at [99, 124] on button "COMPLETE" at bounding box center [93, 121] width 36 height 10
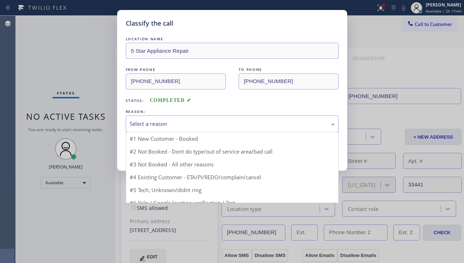
click at [208, 120] on div "Select a reason" at bounding box center [232, 124] width 205 height 8
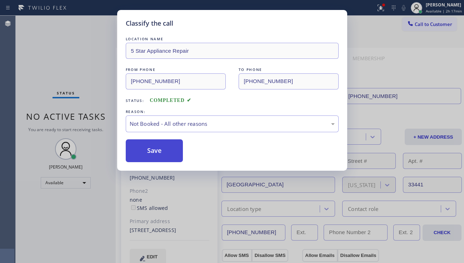
click at [162, 151] on button "Save" at bounding box center [154, 151] width 57 height 23
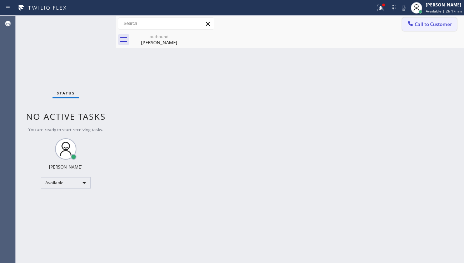
click at [427, 25] on span "Call to Customer" at bounding box center [432, 24] width 37 height 6
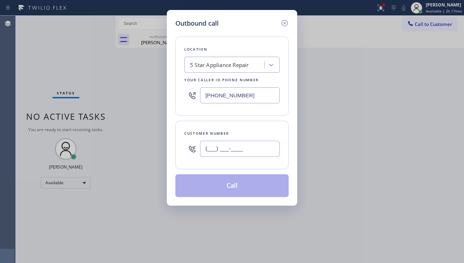
click at [234, 145] on input "(___) ___-____" at bounding box center [240, 149] width 80 height 16
paste input "206) 422-2299"
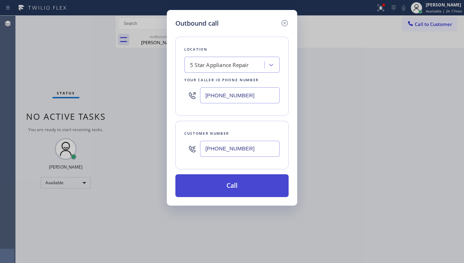
type input "[PHONE_NUMBER]"
drag, startPoint x: 242, startPoint y: 182, endPoint x: 238, endPoint y: 180, distance: 4.7
click at [242, 182] on button "Call" at bounding box center [231, 186] width 113 height 23
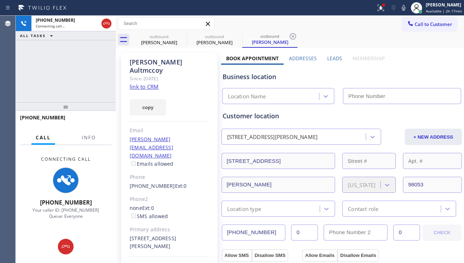
type input "[PHONE_NUMBER]"
click at [423, 80] on div "Business location" at bounding box center [341, 77] width 238 height 10
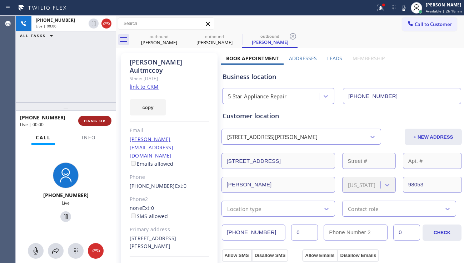
click at [107, 119] on button "HANG UP" at bounding box center [94, 121] width 33 height 10
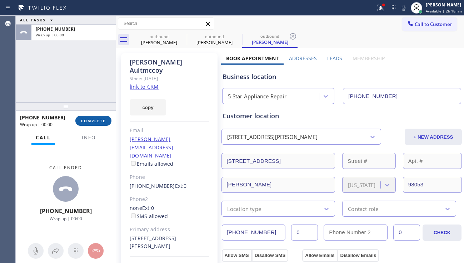
click at [107, 119] on button "COMPLETE" at bounding box center [93, 121] width 36 height 10
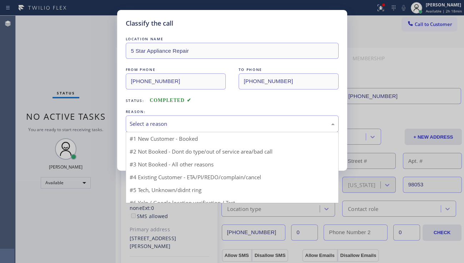
click at [176, 119] on div "Select a reason" at bounding box center [232, 124] width 213 height 17
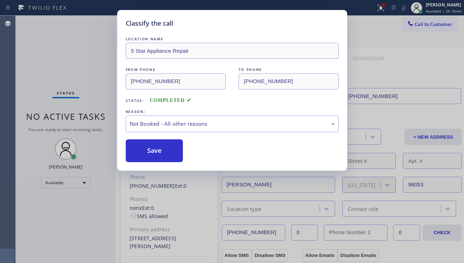
drag, startPoint x: 155, startPoint y: 149, endPoint x: 275, endPoint y: 139, distance: 120.4
click at [158, 148] on button "Save" at bounding box center [154, 151] width 57 height 23
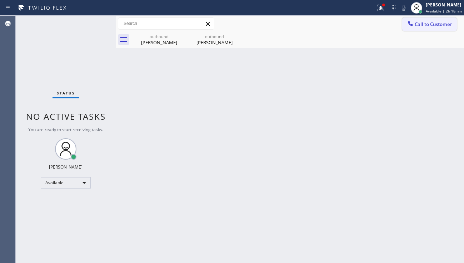
click at [422, 22] on span "Call to Customer" at bounding box center [432, 24] width 37 height 6
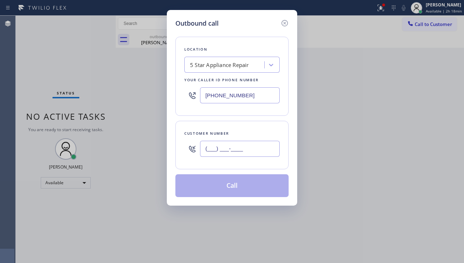
click at [222, 148] on input "(___) ___-____" at bounding box center [240, 149] width 80 height 16
paste input "205) 249-8894"
type input "[PHONE_NUMBER]"
click at [258, 185] on button "Call" at bounding box center [231, 186] width 113 height 23
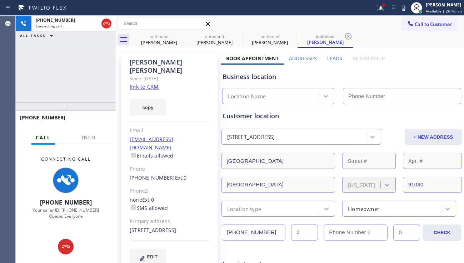
type input "[PHONE_NUMBER]"
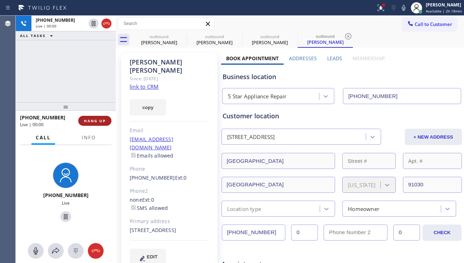
click at [87, 119] on span "HANG UP" at bounding box center [95, 121] width 22 height 5
click at [88, 119] on span "HANG UP" at bounding box center [95, 121] width 22 height 5
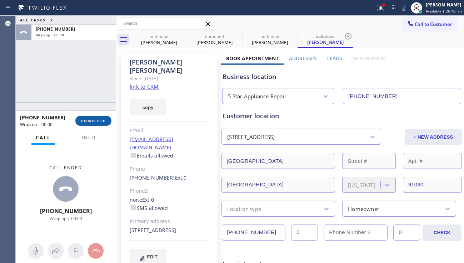
click at [89, 120] on span "COMPLETE" at bounding box center [93, 121] width 25 height 5
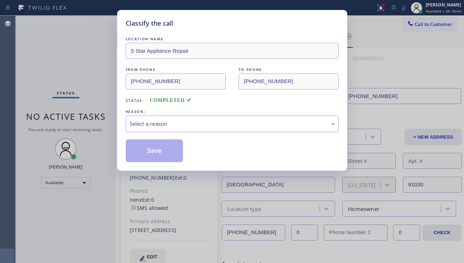
click at [190, 125] on div "Select a reason" at bounding box center [232, 124] width 205 height 8
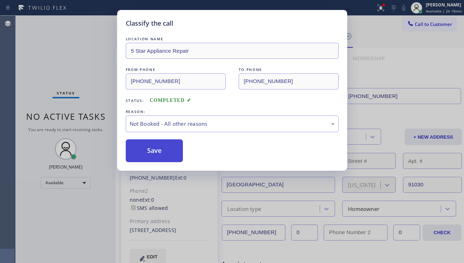
click at [160, 149] on button "Save" at bounding box center [154, 151] width 57 height 23
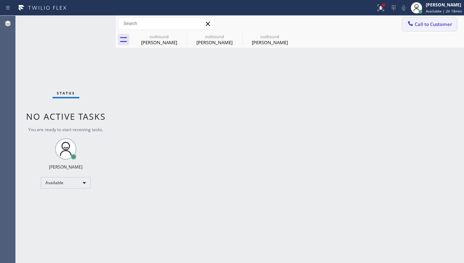
click at [423, 25] on span "Call to Customer" at bounding box center [432, 24] width 37 height 6
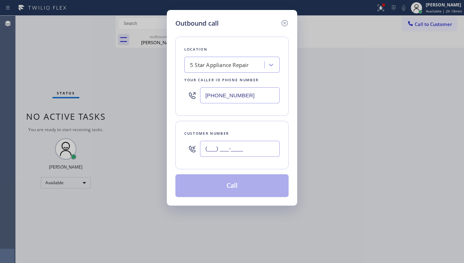
click at [212, 151] on input "(___) ___-____" at bounding box center [240, 149] width 80 height 16
paste input "310) 902-4783"
type input "[PHONE_NUMBER]"
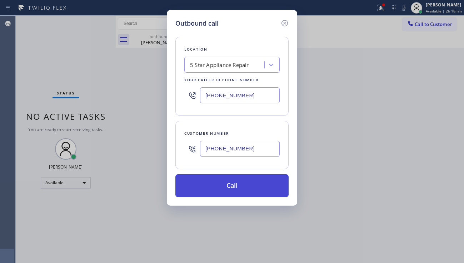
click at [221, 189] on button "Call" at bounding box center [231, 186] width 113 height 23
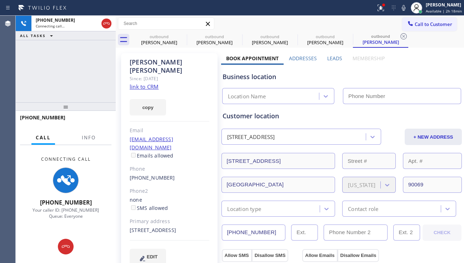
type input "[PHONE_NUMBER]"
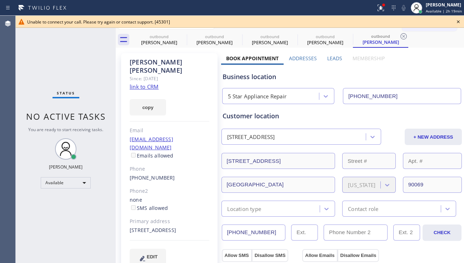
click at [457, 22] on icon at bounding box center [458, 21] width 9 height 9
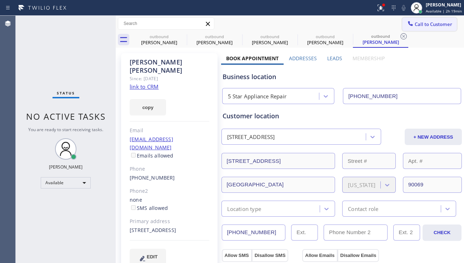
click at [449, 25] on button "Call to Customer" at bounding box center [429, 24] width 55 height 14
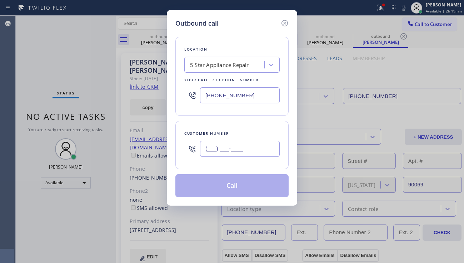
click at [214, 142] on input "(___) ___-____" at bounding box center [240, 149] width 80 height 16
paste input "786) 303-6631"
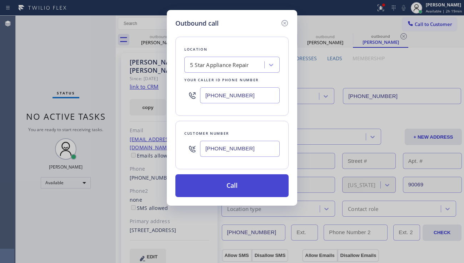
type input "[PHONE_NUMBER]"
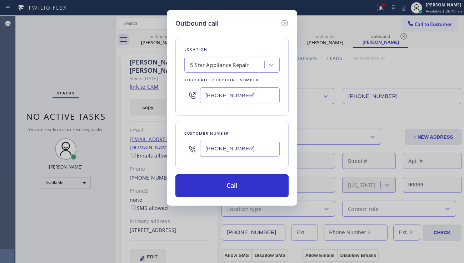
drag, startPoint x: 230, startPoint y: 186, endPoint x: 206, endPoint y: 161, distance: 34.3
click at [230, 186] on button "Call" at bounding box center [231, 186] width 113 height 23
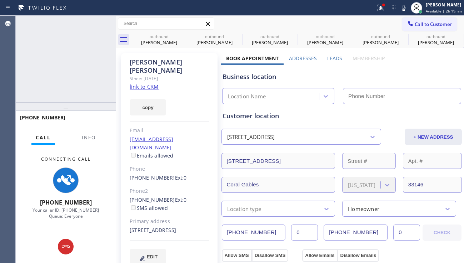
type input "[PHONE_NUMBER]"
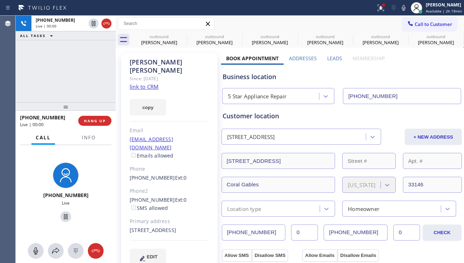
click at [68, 100] on div "+17863036631 Live | 00:00 ALL TASKS ALL TASKS ACTIVE TASKS TASKS IN WRAP UP" at bounding box center [66, 59] width 100 height 87
click at [94, 121] on span "HANG UP" at bounding box center [95, 121] width 22 height 5
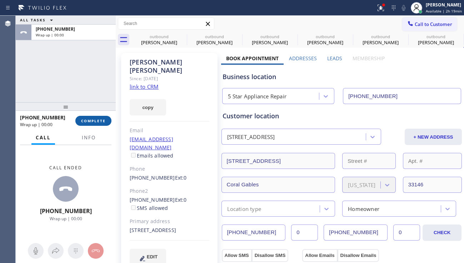
click at [94, 121] on span "COMPLETE" at bounding box center [93, 121] width 25 height 5
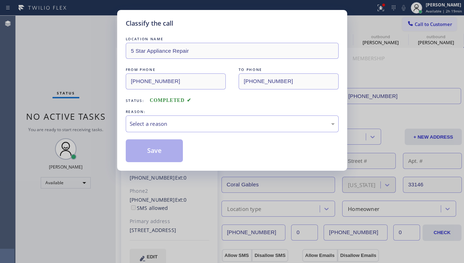
click at [188, 125] on div "Select a reason" at bounding box center [232, 124] width 205 height 8
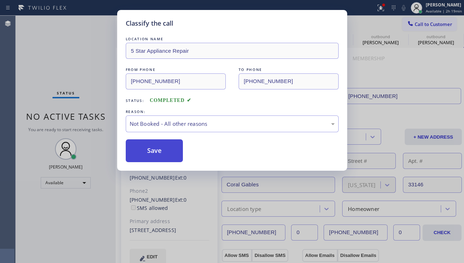
click at [153, 150] on button "Save" at bounding box center [154, 151] width 57 height 23
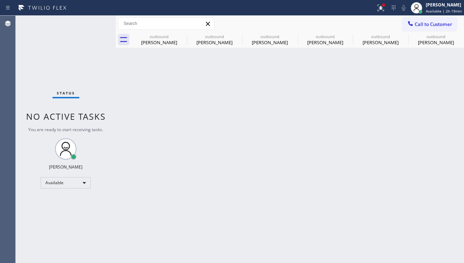
click at [421, 25] on span "Call to Customer" at bounding box center [432, 24] width 37 height 6
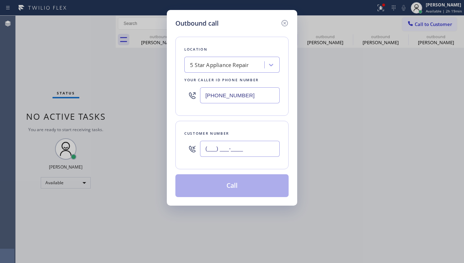
click at [228, 143] on input "(___) ___-____" at bounding box center [240, 149] width 80 height 16
paste input "305) 989-6318"
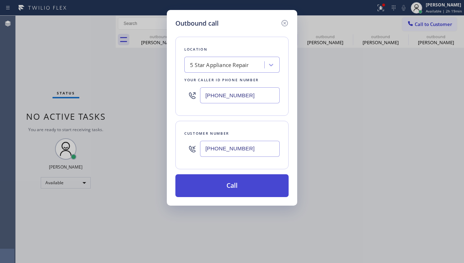
type input "[PHONE_NUMBER]"
click at [230, 188] on button "Call" at bounding box center [231, 186] width 113 height 23
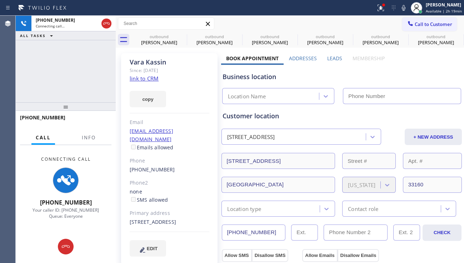
type input "[PHONE_NUMBER]"
click at [75, 142] on div "Call Info" at bounding box center [65, 138] width 91 height 14
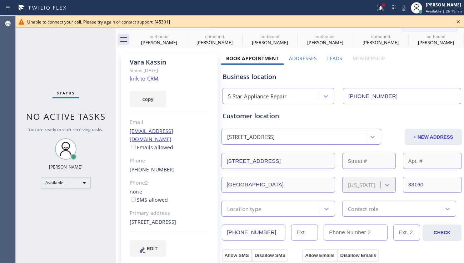
click at [439, 30] on button "Call to Customer" at bounding box center [429, 24] width 55 height 14
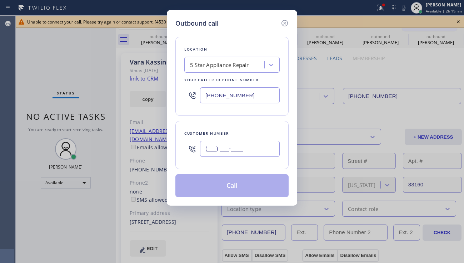
click at [218, 146] on input "(___) ___-____" at bounding box center [240, 149] width 80 height 16
paste input "714) 404-4249"
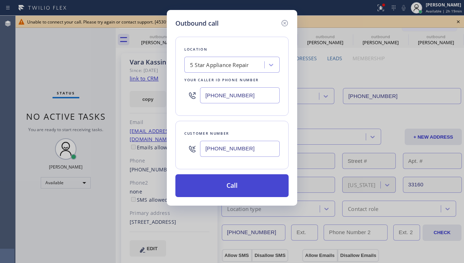
type input "[PHONE_NUMBER]"
click at [236, 191] on button "Call" at bounding box center [231, 186] width 113 height 23
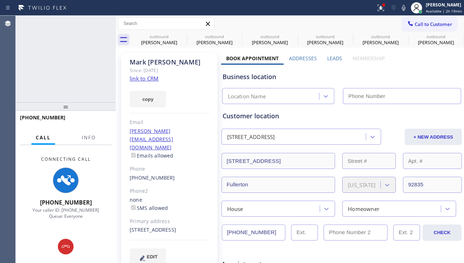
type input "[PHONE_NUMBER]"
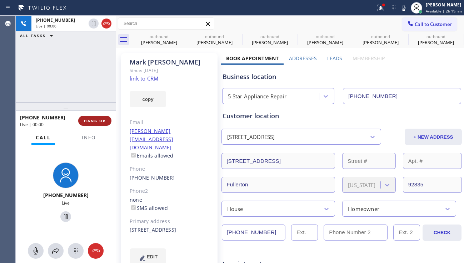
click at [95, 123] on span "HANG UP" at bounding box center [95, 121] width 22 height 5
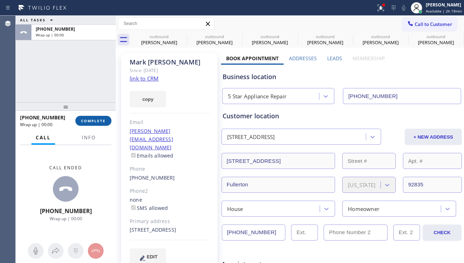
click at [95, 123] on span "COMPLETE" at bounding box center [93, 121] width 25 height 5
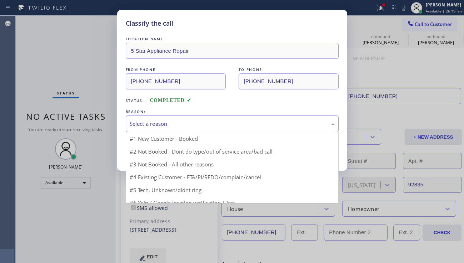
click at [180, 127] on div "Select a reason" at bounding box center [232, 124] width 205 height 8
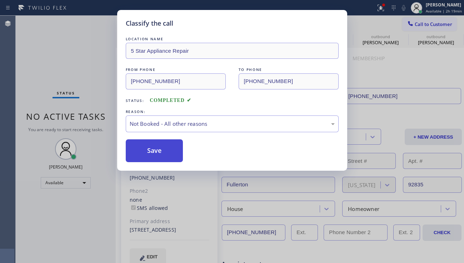
drag, startPoint x: 153, startPoint y: 149, endPoint x: 177, endPoint y: 145, distance: 23.5
click at [153, 149] on button "Save" at bounding box center [154, 151] width 57 height 23
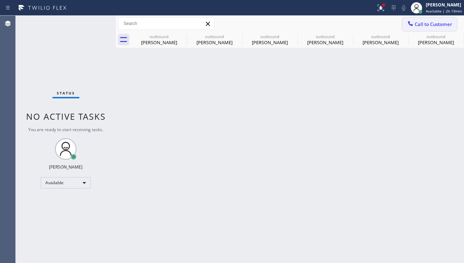
click at [413, 25] on icon at bounding box center [410, 23] width 7 height 7
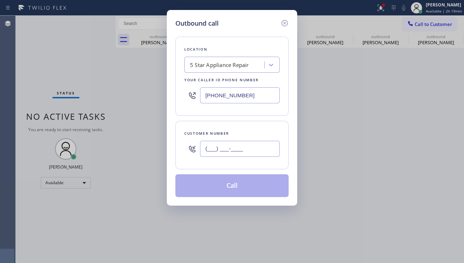
click at [226, 154] on input "(___) ___-____" at bounding box center [240, 149] width 80 height 16
paste input "310) 600-1947"
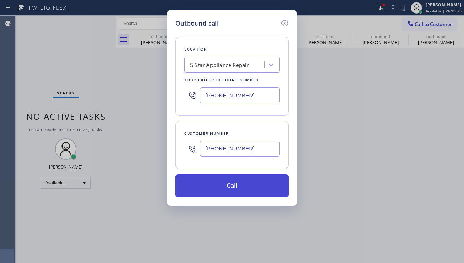
type input "[PHONE_NUMBER]"
click at [228, 185] on button "Call" at bounding box center [231, 186] width 113 height 23
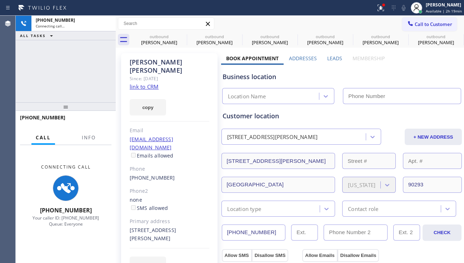
type input "[PHONE_NUMBER]"
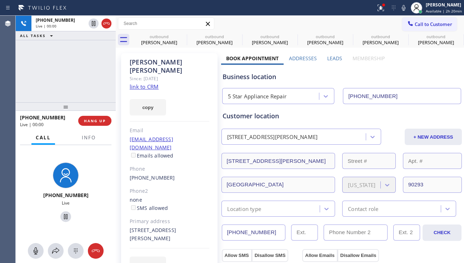
click at [38, 85] on div "[PHONE_NUMBER] Live | 00:00 ALL TASKS ALL TASKS ACTIVE TASKS TASKS IN WRAP UP" at bounding box center [66, 59] width 100 height 87
click at [98, 120] on span "HANG UP" at bounding box center [95, 121] width 22 height 5
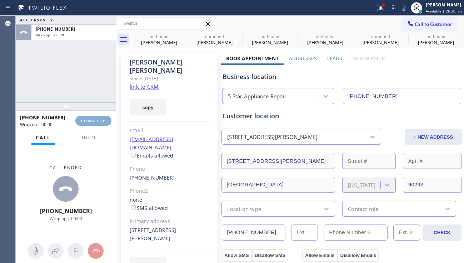
click at [98, 120] on span "COMPLETE" at bounding box center [93, 121] width 25 height 5
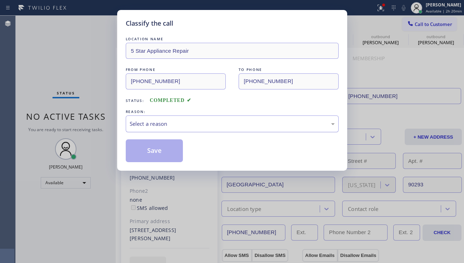
drag, startPoint x: 208, startPoint y: 122, endPoint x: 197, endPoint y: 131, distance: 13.9
click at [207, 122] on div "Select a reason" at bounding box center [232, 124] width 205 height 8
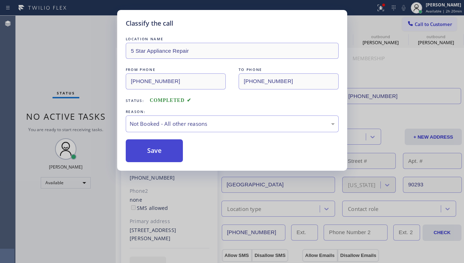
click at [163, 149] on button "Save" at bounding box center [154, 151] width 57 height 23
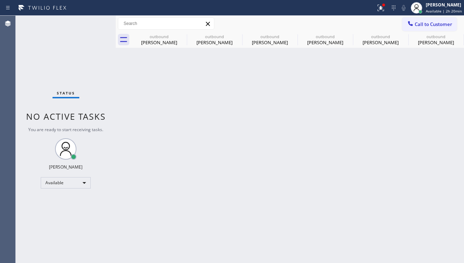
click at [395, 100] on div "Back to Dashboard Change Sender ID Customers Technicians Select a contact Outbo…" at bounding box center [290, 140] width 348 height 248
click at [419, 25] on span "Call to Customer" at bounding box center [432, 24] width 37 height 6
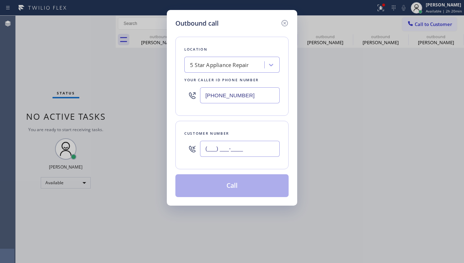
click at [236, 149] on input "(___) ___-____" at bounding box center [240, 149] width 80 height 16
paste input "602) 708-4759"
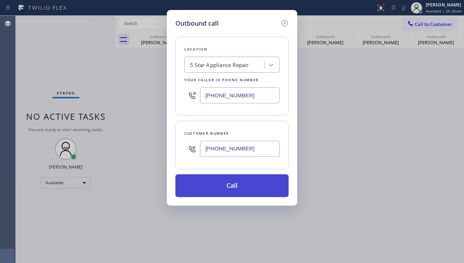
type input "[PHONE_NUMBER]"
click at [235, 186] on button "Call" at bounding box center [231, 186] width 113 height 23
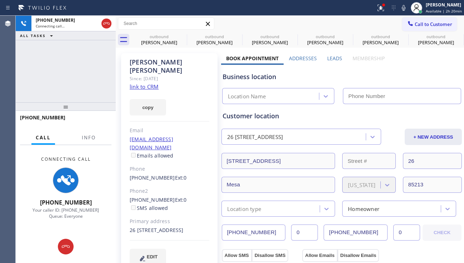
type input "[PHONE_NUMBER]"
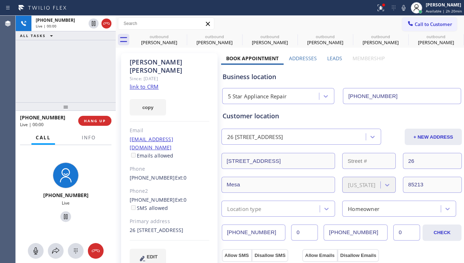
click at [29, 95] on div "[PHONE_NUMBER] Live | 00:00 ALL TASKS ALL TASKS ACTIVE TASKS TASKS IN WRAP UP" at bounding box center [66, 59] width 100 height 87
click at [93, 121] on span "HANG UP" at bounding box center [95, 121] width 22 height 5
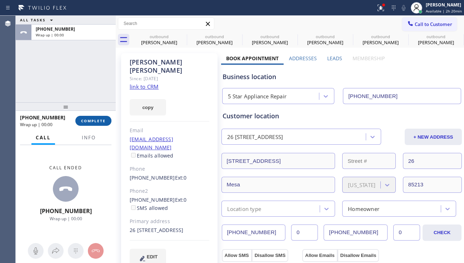
click at [93, 121] on span "COMPLETE" at bounding box center [93, 121] width 25 height 5
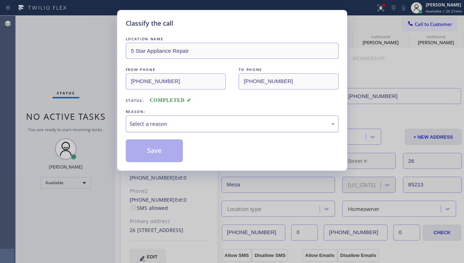
click at [201, 125] on div "Select a reason" at bounding box center [232, 124] width 205 height 8
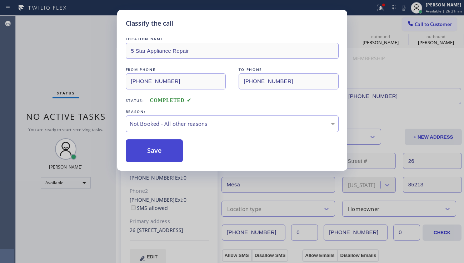
click at [155, 153] on button "Save" at bounding box center [154, 151] width 57 height 23
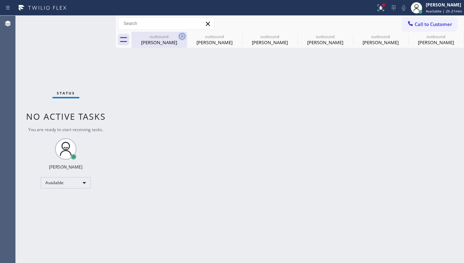
click at [182, 35] on icon at bounding box center [182, 36] width 9 height 9
click at [0, 0] on icon at bounding box center [0, 0] width 0 height 0
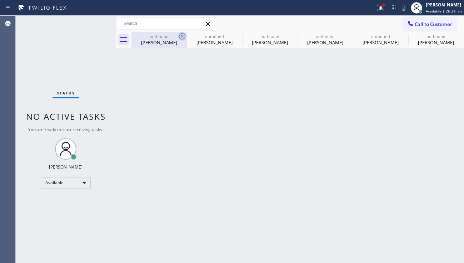
click at [0, 0] on icon at bounding box center [0, 0] width 0 height 0
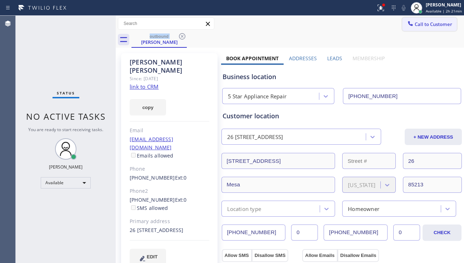
click at [419, 25] on span "Call to Customer" at bounding box center [432, 24] width 37 height 6
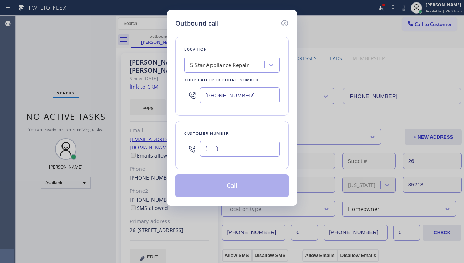
click at [217, 148] on input "(___) ___-____" at bounding box center [240, 149] width 80 height 16
paste input "602) 708-4759"
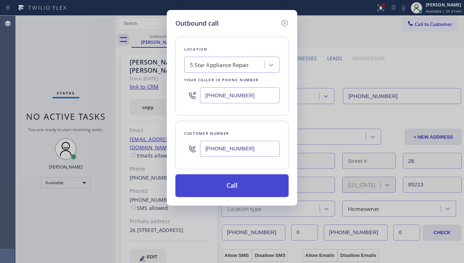
type input "[PHONE_NUMBER]"
click at [260, 188] on button "Call" at bounding box center [231, 186] width 113 height 23
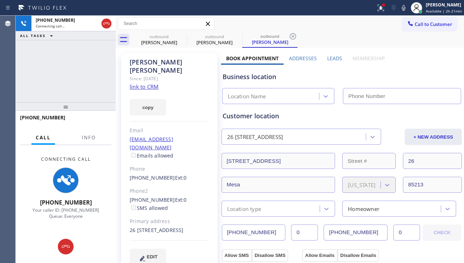
type input "[PHONE_NUMBER]"
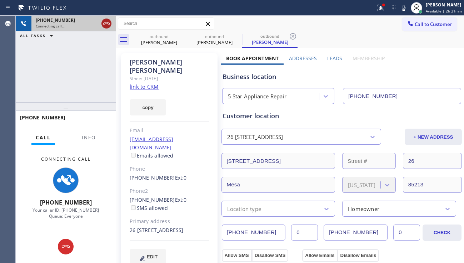
click at [105, 26] on icon at bounding box center [106, 23] width 9 height 9
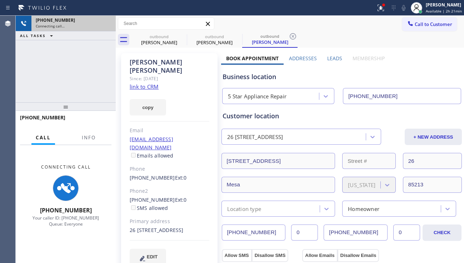
click at [407, 22] on icon at bounding box center [410, 23] width 7 height 7
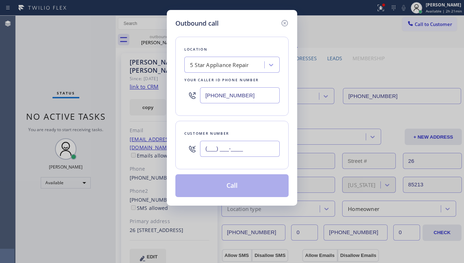
click at [235, 145] on input "(___) ___-____" at bounding box center [240, 149] width 80 height 16
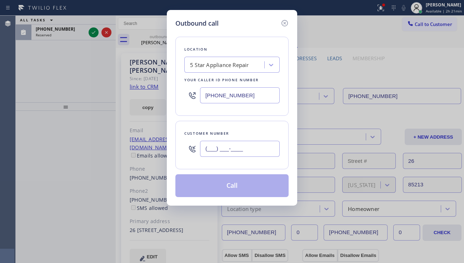
paste input "949) 842-2473"
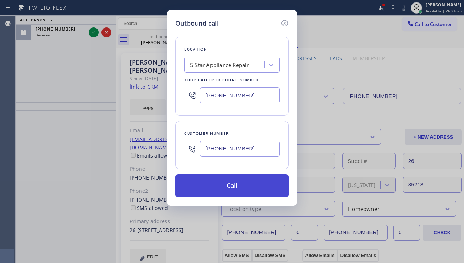
type input "[PHONE_NUMBER]"
click at [231, 187] on button "Call" at bounding box center [231, 186] width 113 height 23
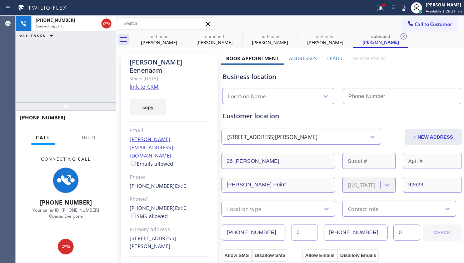
type input "[PHONE_NUMBER]"
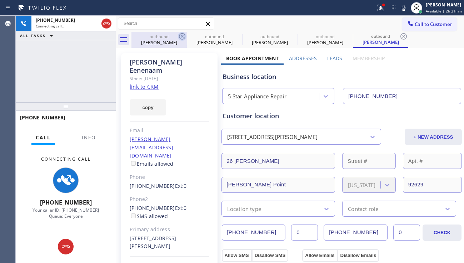
click at [183, 35] on icon at bounding box center [182, 36] width 9 height 9
click at [0, 0] on icon at bounding box center [0, 0] width 0 height 0
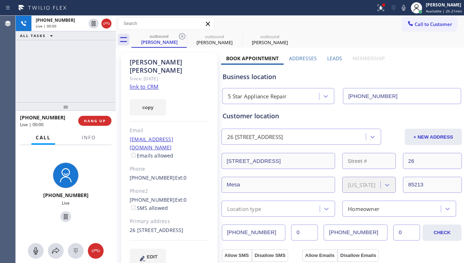
drag, startPoint x: 416, startPoint y: 77, endPoint x: 373, endPoint y: 94, distance: 46.6
click at [416, 77] on div "Business location" at bounding box center [341, 77] width 238 height 10
click at [90, 120] on span "HANG UP" at bounding box center [95, 121] width 22 height 5
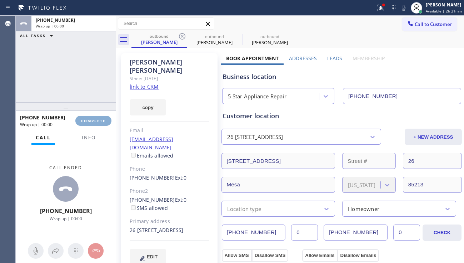
click at [90, 120] on span "COMPLETE" at bounding box center [93, 121] width 25 height 5
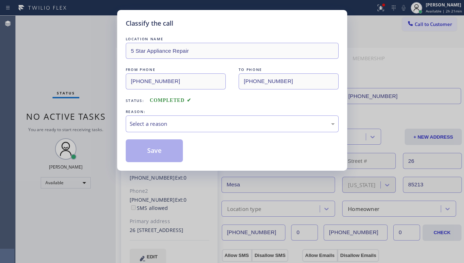
click at [191, 126] on div "Select a reason" at bounding box center [232, 124] width 205 height 8
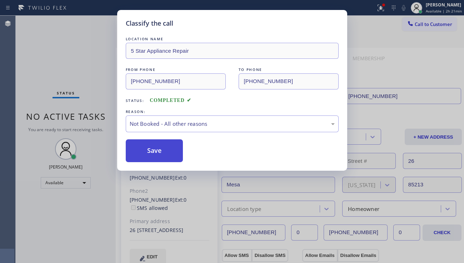
click at [153, 151] on button "Save" at bounding box center [154, 151] width 57 height 23
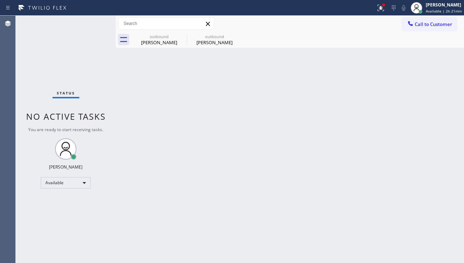
click at [428, 27] on span "Call to Customer" at bounding box center [432, 24] width 37 height 6
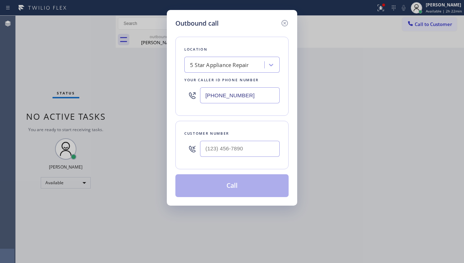
click at [226, 165] on div "Customer number" at bounding box center [231, 145] width 113 height 49
click at [238, 152] on input "(___) ___-____" at bounding box center [240, 149] width 80 height 16
paste input "561) 260-2835"
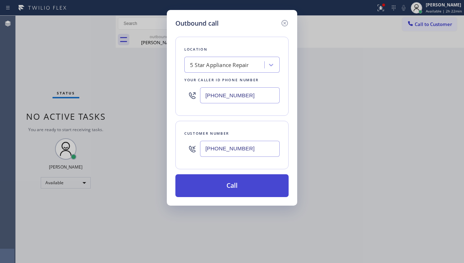
type input "[PHONE_NUMBER]"
click at [237, 180] on button "Call" at bounding box center [231, 186] width 113 height 23
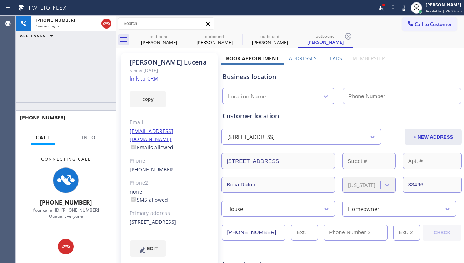
type input "[PHONE_NUMBER]"
drag, startPoint x: 35, startPoint y: 84, endPoint x: 65, endPoint y: 90, distance: 30.1
click at [35, 84] on div "[PHONE_NUMBER] Connecting call… ALL TASKS ALL TASKS ACTIVE TASKS TASKS IN WRAP …" at bounding box center [66, 59] width 100 height 87
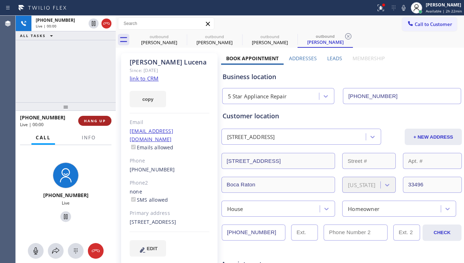
click at [94, 122] on span "HANG UP" at bounding box center [95, 121] width 22 height 5
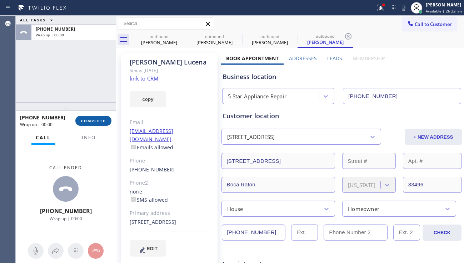
click at [94, 122] on span "COMPLETE" at bounding box center [93, 121] width 25 height 5
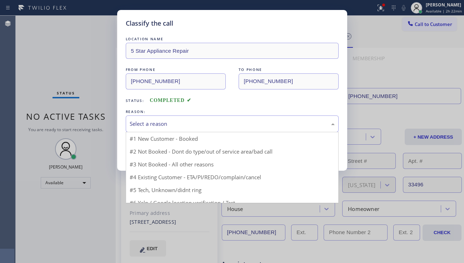
click at [191, 126] on div "Select a reason" at bounding box center [232, 124] width 205 height 8
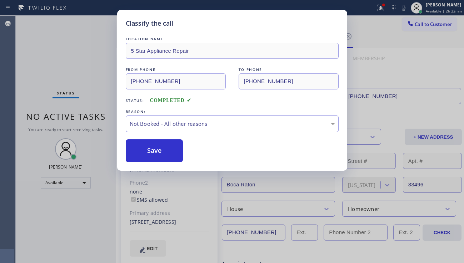
drag, startPoint x: 155, startPoint y: 152, endPoint x: 363, endPoint y: 117, distance: 211.4
click at [157, 150] on button "Save" at bounding box center [154, 151] width 57 height 23
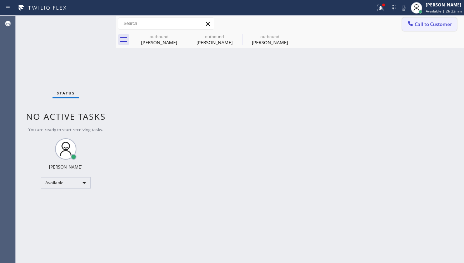
click at [421, 25] on span "Call to Customer" at bounding box center [432, 24] width 37 height 6
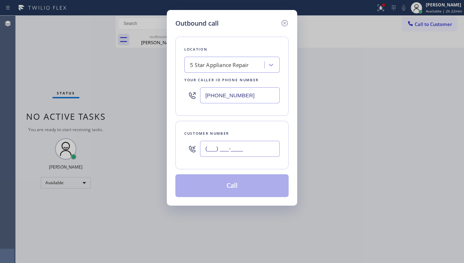
click at [232, 144] on input "(___) ___-____" at bounding box center [240, 149] width 80 height 16
paste input "937) 536-9656"
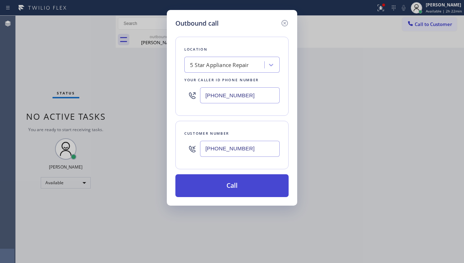
type input "[PHONE_NUMBER]"
click at [242, 186] on button "Call" at bounding box center [231, 186] width 113 height 23
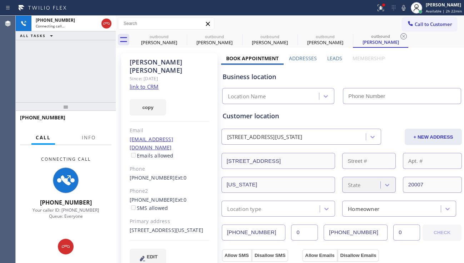
type input "[PHONE_NUMBER]"
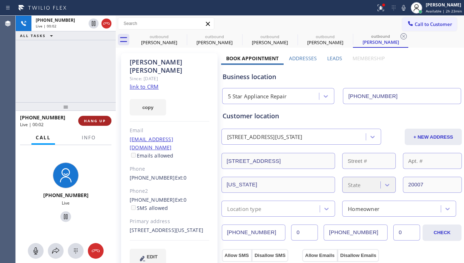
click at [97, 119] on span "HANG UP" at bounding box center [95, 121] width 22 height 5
click at [96, 119] on span "HANG UP" at bounding box center [95, 121] width 22 height 5
click at [96, 118] on button "HANG UP" at bounding box center [94, 121] width 33 height 10
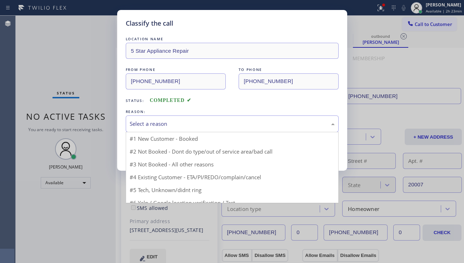
click at [207, 121] on div "Select a reason" at bounding box center [232, 124] width 205 height 8
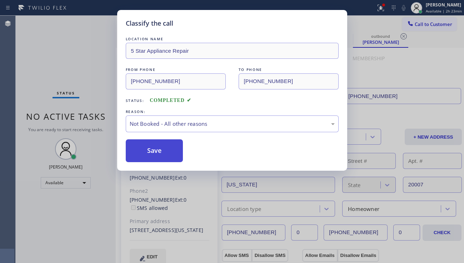
click at [155, 153] on button "Save" at bounding box center [154, 151] width 57 height 23
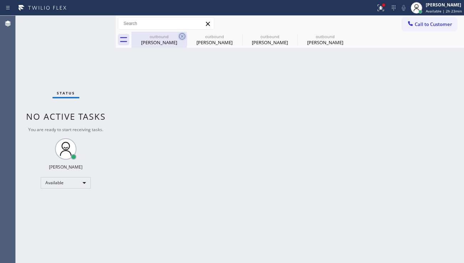
click at [179, 35] on icon at bounding box center [182, 36] width 9 height 9
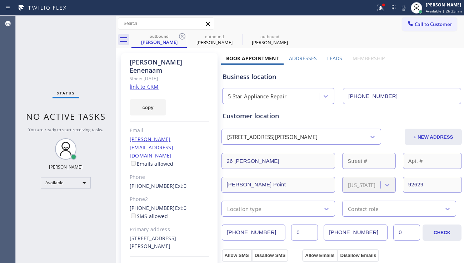
click at [179, 35] on icon at bounding box center [182, 36] width 9 height 9
click at [0, 0] on icon at bounding box center [0, 0] width 0 height 0
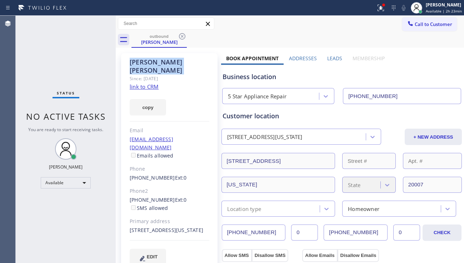
click at [179, 35] on icon at bounding box center [182, 36] width 9 height 9
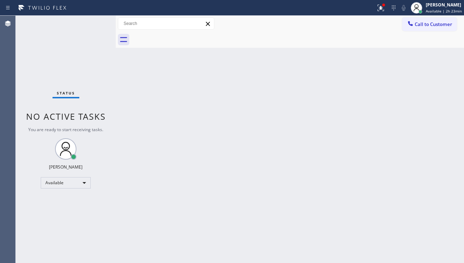
click at [179, 35] on div at bounding box center [297, 40] width 332 height 16
click at [63, 225] on div "Status No active tasks You are ready to start receiving tasks. [PERSON_NAME] Av…" at bounding box center [66, 140] width 100 height 248
click at [377, 178] on div "Back to Dashboard Change Sender ID Customers Technicians Select a contact Outbo…" at bounding box center [290, 140] width 348 height 248
click at [235, 144] on div "Back to Dashboard Change Sender ID Customers Technicians Select a contact Outbo…" at bounding box center [290, 140] width 348 height 248
click at [399, 186] on div "Back to Dashboard Change Sender ID Customers Technicians Select a contact Outbo…" at bounding box center [290, 140] width 348 height 248
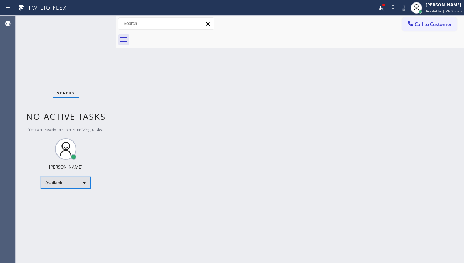
click at [67, 180] on div "Available" at bounding box center [66, 182] width 50 height 11
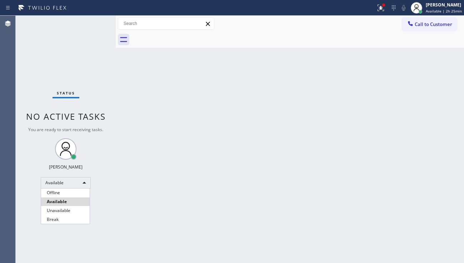
click at [194, 191] on div at bounding box center [232, 131] width 464 height 263
click at [402, 202] on div "Back to Dashboard Change Sender ID Customers Technicians Select a contact Outbo…" at bounding box center [290, 140] width 348 height 248
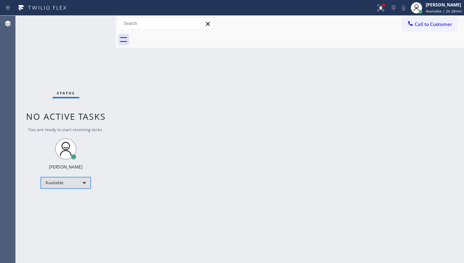
click at [52, 182] on div "Available" at bounding box center [66, 182] width 50 height 11
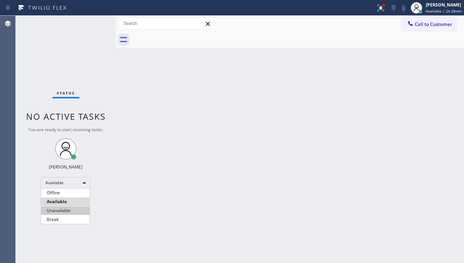
click at [69, 211] on li "Unavailable" at bounding box center [65, 211] width 49 height 9
click at [112, 206] on div "Status No active tasks You are ready to start receiving tasks. [PERSON_NAME] Av…" at bounding box center [66, 140] width 100 height 248
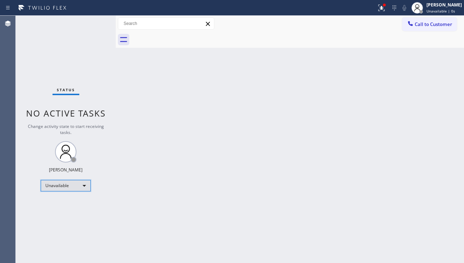
click at [62, 186] on div "Unavailable" at bounding box center [66, 185] width 50 height 11
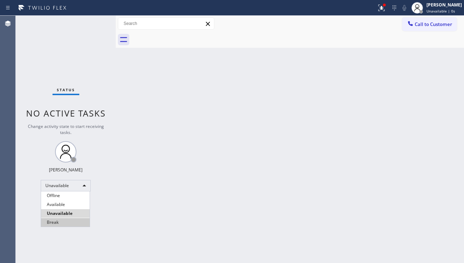
click at [57, 220] on li "Break" at bounding box center [65, 222] width 49 height 9
click at [136, 212] on div "Back to Dashboard Change Sender ID Customers Technicians Select a contact Outbo…" at bounding box center [290, 140] width 348 height 248
click at [194, 176] on div "Back to Dashboard Change Sender ID Customers Technicians Select a contact Outbo…" at bounding box center [290, 140] width 348 height 248
click at [414, 164] on div "Back to Dashboard Change Sender ID Customers Technicians Select a contact Outbo…" at bounding box center [290, 140] width 348 height 248
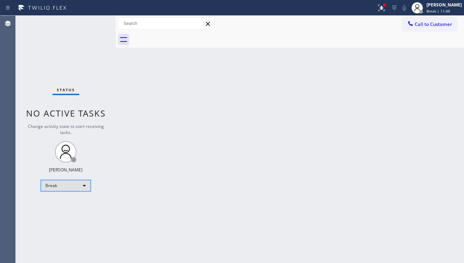
click at [80, 187] on div "Break" at bounding box center [66, 185] width 50 height 11
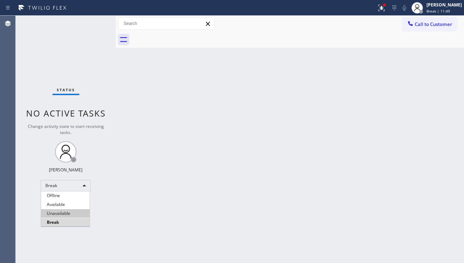
click at [72, 215] on li "Unavailable" at bounding box center [65, 214] width 49 height 9
click at [155, 222] on div "Back to Dashboard Change Sender ID Customers Technicians Select a contact Outbo…" at bounding box center [290, 140] width 348 height 248
click at [406, 171] on div "Back to Dashboard Change Sender ID Customers Technicians Select a contact Outbo…" at bounding box center [290, 140] width 348 height 248
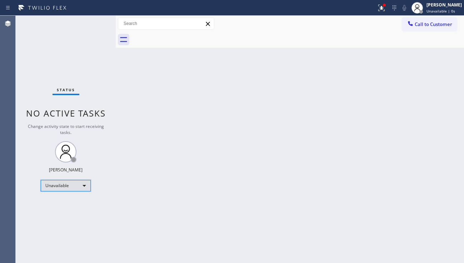
click at [79, 187] on div "Unavailable" at bounding box center [66, 185] width 50 height 11
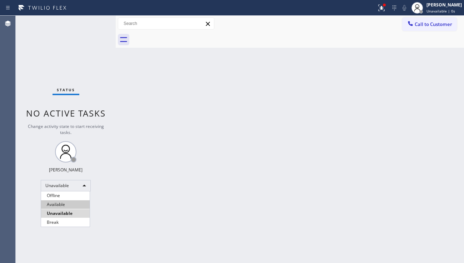
click at [72, 203] on li "Available" at bounding box center [65, 205] width 49 height 9
click at [167, 208] on div "Back to Dashboard Change Sender ID Customers Technicians Select a contact Outbo…" at bounding box center [290, 140] width 348 height 248
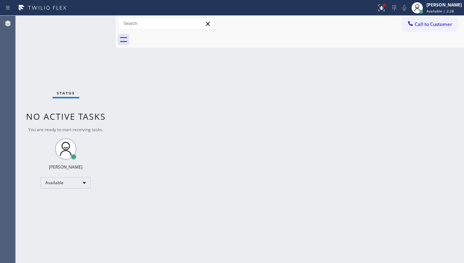
drag, startPoint x: 403, startPoint y: 171, endPoint x: 371, endPoint y: 171, distance: 31.4
click at [403, 171] on div "Back to Dashboard Change Sender ID Customers Technicians Select a contact Outbo…" at bounding box center [290, 140] width 348 height 248
click at [398, 209] on div "Back to Dashboard Change Sender ID Customers Technicians Select a contact Outbo…" at bounding box center [290, 140] width 348 height 248
click at [390, 178] on div "Back to Dashboard Change Sender ID Customers Technicians Select a contact Outbo…" at bounding box center [290, 140] width 348 height 248
click at [417, 186] on div "Back to Dashboard Change Sender ID Customers Technicians Select a contact Outbo…" at bounding box center [290, 140] width 348 height 248
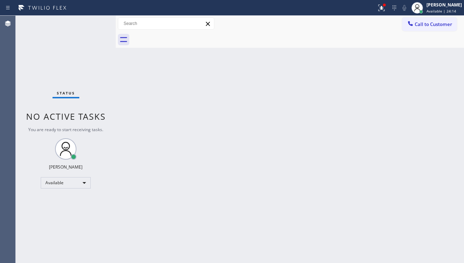
click at [188, 200] on div "Back to Dashboard Change Sender ID Customers Technicians Select a contact Outbo…" at bounding box center [290, 140] width 348 height 248
click at [146, 110] on div "Back to Dashboard Change Sender ID Customers Technicians Select a contact Outbo…" at bounding box center [290, 140] width 348 height 248
click at [386, 194] on div "Back to Dashboard Change Sender ID Customers Technicians Select a contact Outbo…" at bounding box center [290, 140] width 348 height 248
click at [407, 25] on icon at bounding box center [410, 23] width 7 height 7
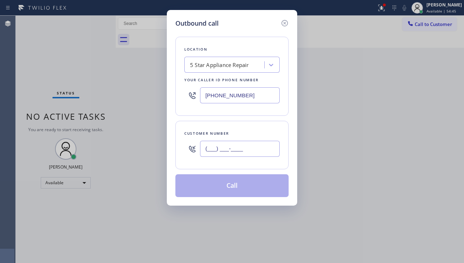
click at [218, 151] on input "(___) ___-____" at bounding box center [240, 149] width 80 height 16
paste input "415) 225-8594"
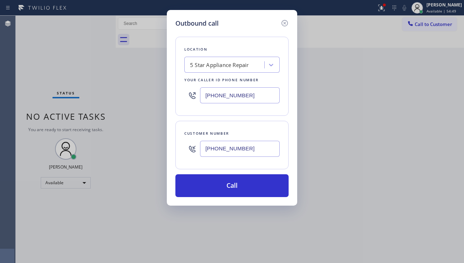
type input "[PHONE_NUMBER]"
click at [201, 63] on div "5 Star Appliance Repair" at bounding box center [219, 65] width 59 height 8
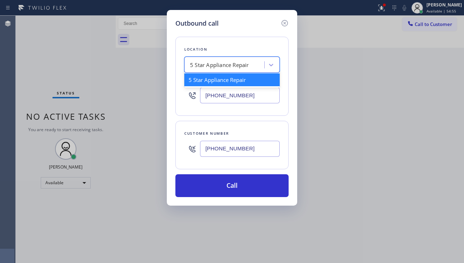
paste input "Samsung Appliance Repairs [GEOGRAPHIC_DATA]"
type input "Samsung Appliance Repairs [GEOGRAPHIC_DATA]"
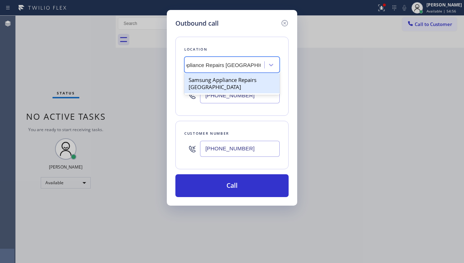
click at [223, 80] on div "Samsung Appliance Repairs [GEOGRAPHIC_DATA]" at bounding box center [231, 84] width 95 height 20
type input "[PHONE_NUMBER]"
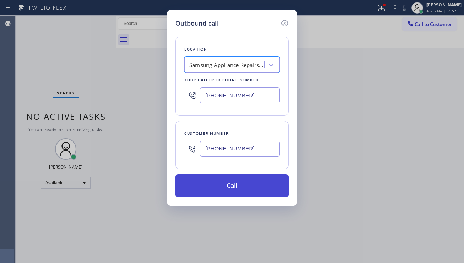
click at [216, 181] on button "Call" at bounding box center [231, 186] width 113 height 23
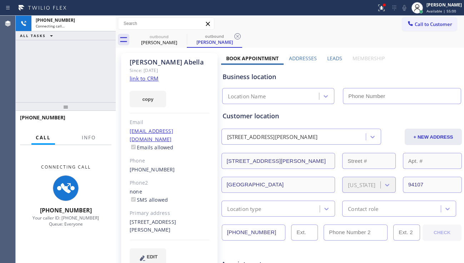
click at [333, 59] on label "Leads" at bounding box center [334, 58] width 15 height 7
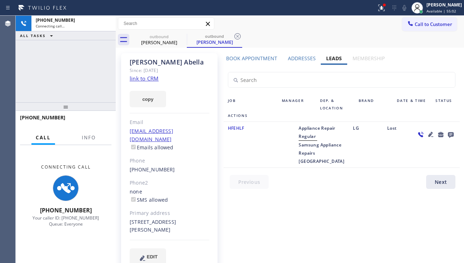
click at [428, 135] on icon at bounding box center [430, 134] width 5 height 5
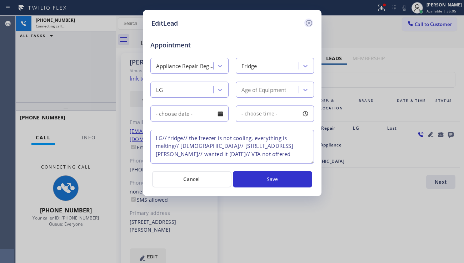
click at [309, 24] on icon at bounding box center [308, 23] width 9 height 9
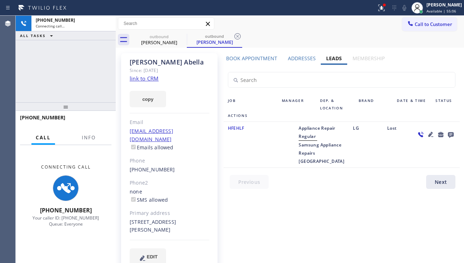
click at [426, 132] on icon at bounding box center [430, 134] width 9 height 9
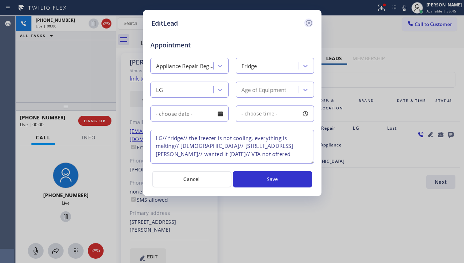
click at [308, 20] on icon at bounding box center [308, 23] width 6 height 6
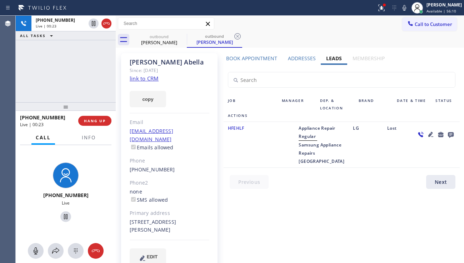
click at [95, 127] on div "[PHONE_NUMBER] Live | 00:23 HANG UP" at bounding box center [65, 121] width 91 height 19
click at [98, 119] on span "HANG UP" at bounding box center [95, 121] width 22 height 5
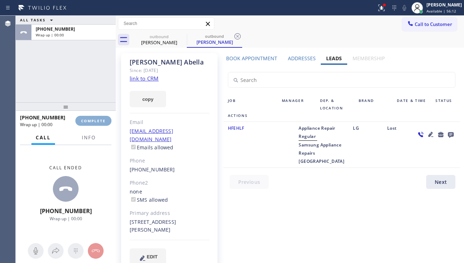
click at [98, 119] on span "COMPLETE" at bounding box center [93, 121] width 25 height 5
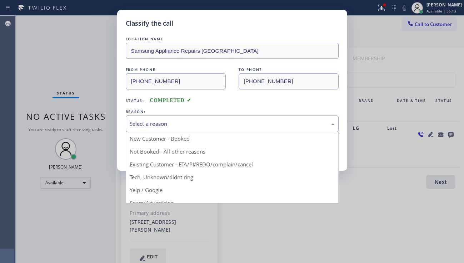
drag, startPoint x: 198, startPoint y: 129, endPoint x: 166, endPoint y: 138, distance: 33.8
click at [198, 129] on div "Select a reason" at bounding box center [232, 124] width 213 height 17
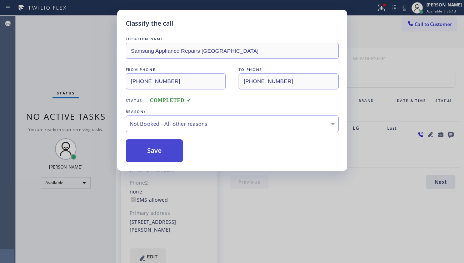
drag, startPoint x: 161, startPoint y: 147, endPoint x: 159, endPoint y: 152, distance: 5.3
click at [159, 152] on button "Save" at bounding box center [154, 151] width 57 height 23
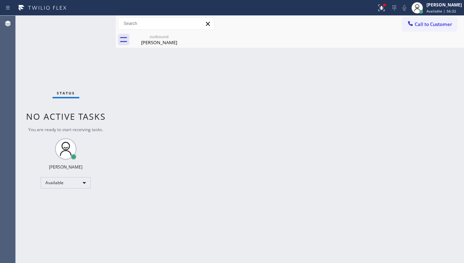
click at [400, 147] on div "Back to Dashboard Change Sender ID Customers Technicians Select a contact Outbo…" at bounding box center [290, 140] width 348 height 248
click at [139, 26] on input "text" at bounding box center [166, 23] width 96 height 11
click at [148, 38] on div "outbound" at bounding box center [159, 36] width 54 height 5
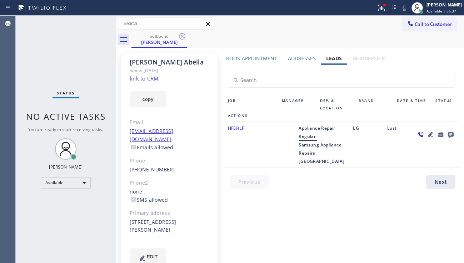
click at [264, 56] on label "Book Appointment" at bounding box center [251, 58] width 51 height 7
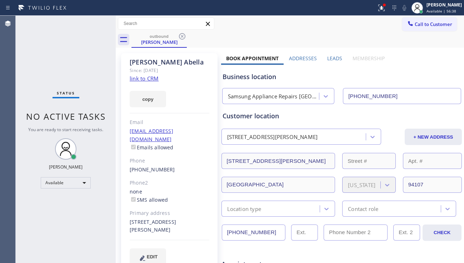
drag, startPoint x: 245, startPoint y: 232, endPoint x: 197, endPoint y: 230, distance: 47.2
click at [327, 58] on label "Leads" at bounding box center [334, 58] width 15 height 7
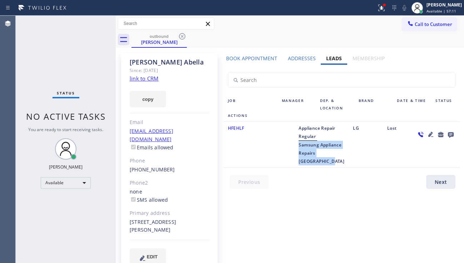
drag, startPoint x: 304, startPoint y: 155, endPoint x: 324, endPoint y: 184, distance: 34.9
click at [324, 165] on span "Samsung Appliance Repairs [GEOGRAPHIC_DATA]" at bounding box center [321, 153] width 46 height 22
copy span "Samsung Appliance Repairs [GEOGRAPHIC_DATA]"
click at [251, 165] on div "HFEHLF" at bounding box center [250, 144] width 54 height 41
click at [404, 166] on div "Lost" at bounding box center [397, 144] width 29 height 41
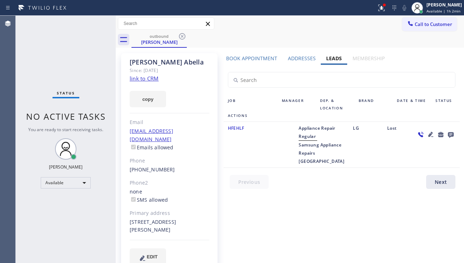
click at [190, 90] on div "copy" at bounding box center [170, 95] width 80 height 25
click at [26, 203] on div "Status No active tasks You are ready to start receiving tasks. [PERSON_NAME] Av…" at bounding box center [66, 140] width 100 height 248
click at [383, 166] on div "Lost" at bounding box center [397, 144] width 29 height 41
click at [247, 166] on div "HFEHLF" at bounding box center [250, 144] width 54 height 41
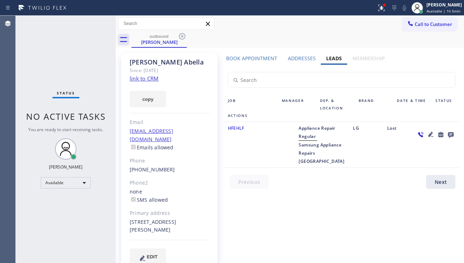
click at [247, 166] on div "HFEHLF" at bounding box center [250, 144] width 54 height 41
click at [418, 166] on div at bounding box center [435, 144] width 48 height 41
click at [213, 88] on div "[PERSON_NAME] Since: [DATE] link to CRM copy Email [EMAIL_ADDRESS][DOMAIN_NAME]…" at bounding box center [169, 163] width 96 height 221
click at [398, 166] on div "Lost" at bounding box center [397, 144] width 29 height 41
click at [383, 166] on div "Lost" at bounding box center [397, 144] width 29 height 41
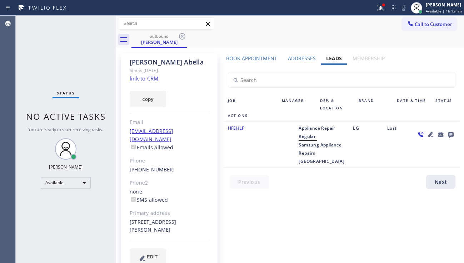
click at [383, 166] on div "Lost" at bounding box center [397, 144] width 29 height 41
click at [388, 153] on div "Lost" at bounding box center [397, 144] width 29 height 41
click at [184, 37] on icon at bounding box center [182, 36] width 9 height 9
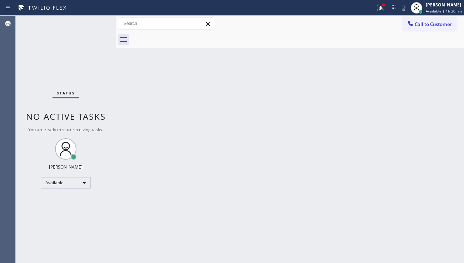
click at [218, 94] on div "Back to Dashboard Change Sender ID Customers Technicians Select a contact Outbo…" at bounding box center [290, 140] width 348 height 248
click at [217, 155] on div "Back to Dashboard Change Sender ID Customers Technicians Select a contact Outbo…" at bounding box center [290, 140] width 348 height 248
click at [422, 197] on div "Back to Dashboard Change Sender ID Customers Technicians Select a contact Outbo…" at bounding box center [290, 140] width 348 height 248
click at [218, 175] on div "Back to Dashboard Change Sender ID Customers Technicians Select a contact Outbo…" at bounding box center [290, 140] width 348 height 248
click at [401, 192] on div "Back to Dashboard Change Sender ID Customers Technicians Select a contact Outbo…" at bounding box center [290, 140] width 348 height 248
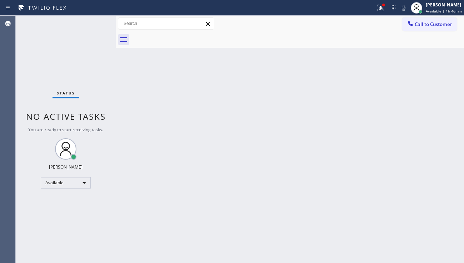
click at [408, 164] on div "Back to Dashboard Change Sender ID Customers Technicians Select a contact Outbo…" at bounding box center [290, 140] width 348 height 248
click at [83, 185] on div "Available" at bounding box center [66, 182] width 50 height 11
click at [72, 193] on li "Offline" at bounding box center [65, 193] width 49 height 9
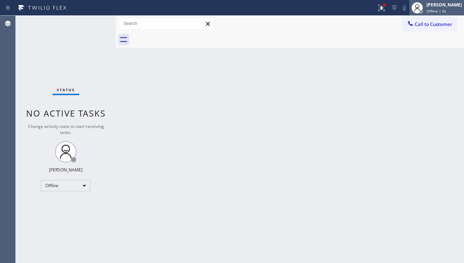
click at [419, 11] on div at bounding box center [421, 12] width 4 height 4
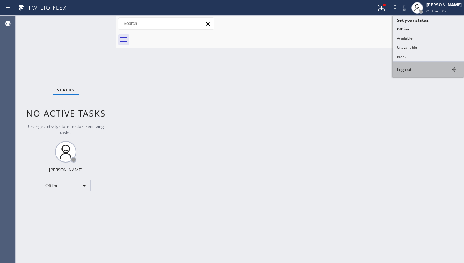
click at [396, 69] on button "Log out" at bounding box center [427, 70] width 71 height 16
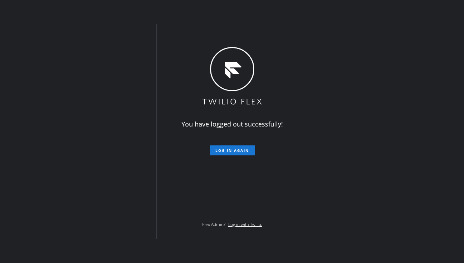
click at [414, 177] on div "You have logged out successfully! Log in again Flex Admin? Log in with Twilio." at bounding box center [232, 131] width 464 height 263
